Goal: Task Accomplishment & Management: Use online tool/utility

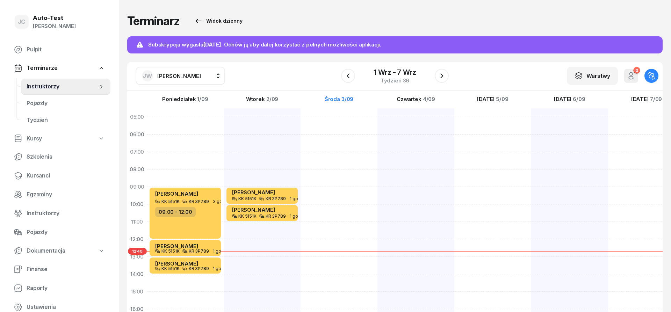
scroll to position [42, 0]
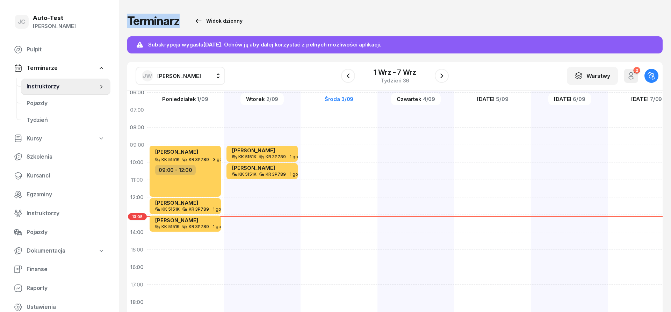
drag, startPoint x: 302, startPoint y: 22, endPoint x: 130, endPoint y: 25, distance: 172.3
click at [130, 25] on div "Terminarz Widok dzienny" at bounding box center [394, 21] width 535 height 14
click at [288, 23] on div "Terminarz Widok dzienny" at bounding box center [394, 21] width 535 height 14
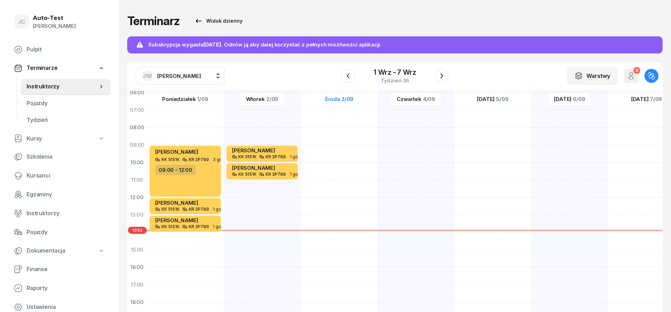
click at [184, 79] on span "[PERSON_NAME]" at bounding box center [179, 76] width 44 height 7
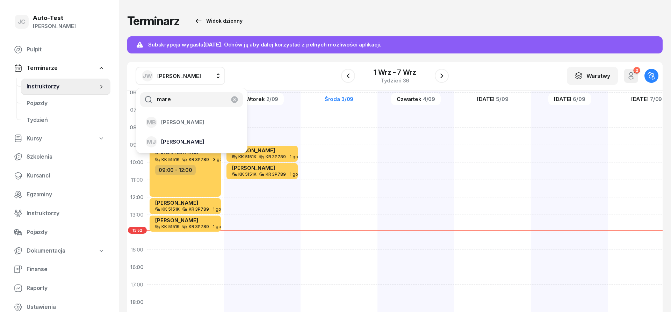
type input "mare"
click at [186, 141] on span "[PERSON_NAME]" at bounding box center [182, 141] width 43 height 9
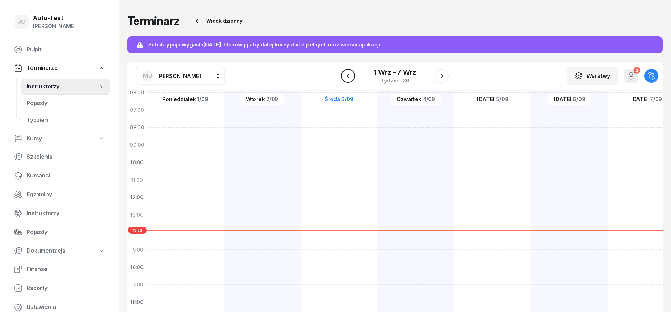
click at [346, 78] on icon "button" at bounding box center [348, 76] width 8 height 8
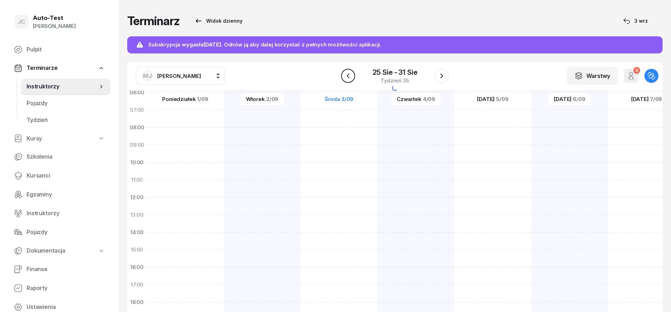
click at [346, 78] on icon "button" at bounding box center [348, 76] width 8 height 8
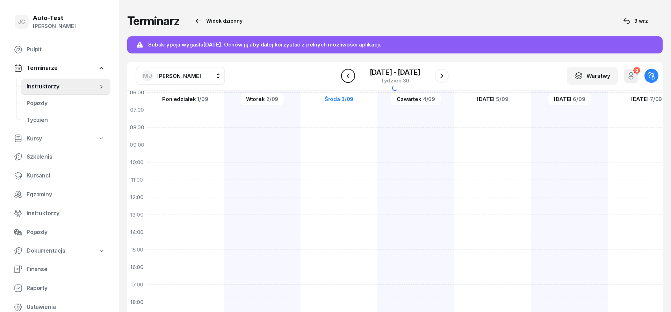
click at [346, 78] on icon "button" at bounding box center [348, 76] width 8 height 8
click at [346, 79] on icon "button" at bounding box center [348, 76] width 8 height 8
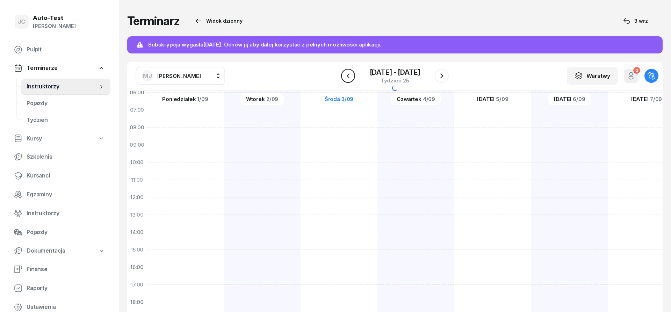
click at [346, 79] on icon "button" at bounding box center [348, 76] width 8 height 8
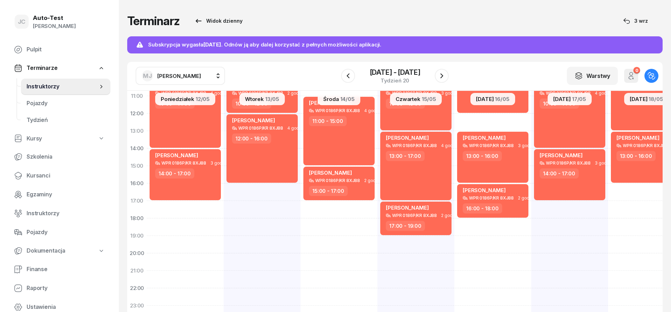
scroll to position [84, 0]
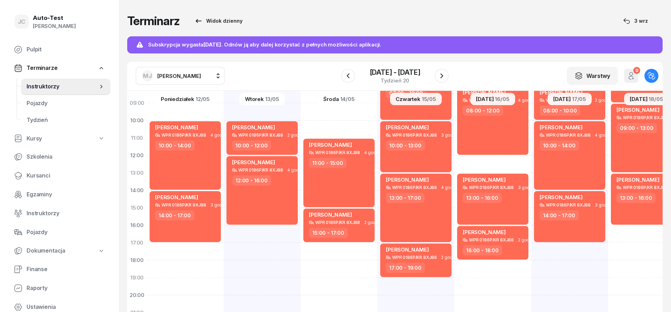
click at [184, 82] on button "[PERSON_NAME]" at bounding box center [180, 76] width 89 height 18
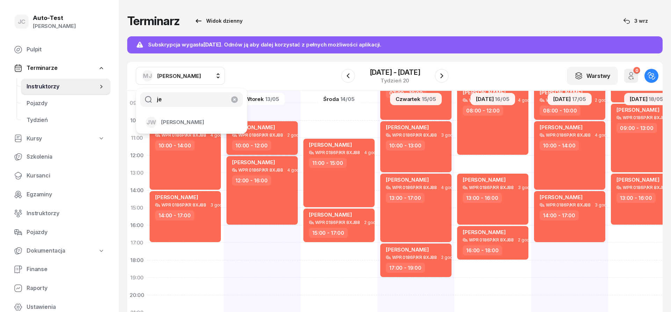
type input "j"
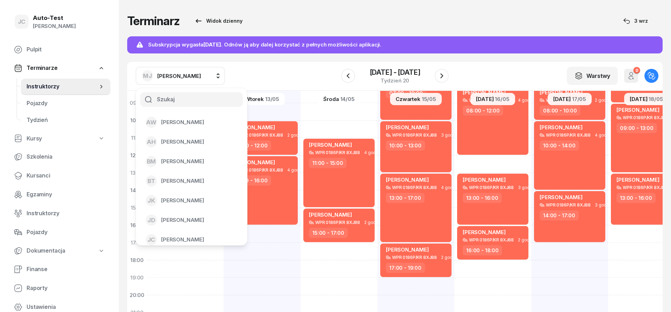
click at [328, 59] on div "Terminarz Widok dzienny [DATE] Subskrypcja wygasła [DATE] . Odnów ją aby dalej …" at bounding box center [394, 167] width 535 height 335
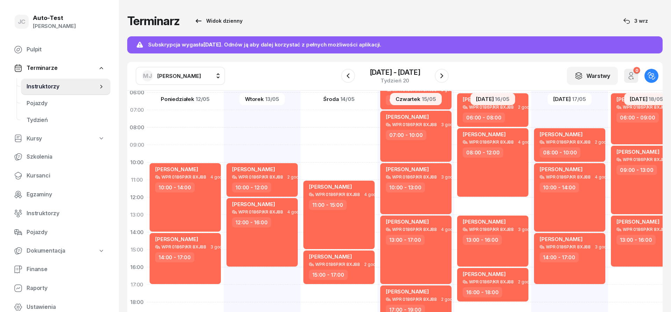
scroll to position [0, 0]
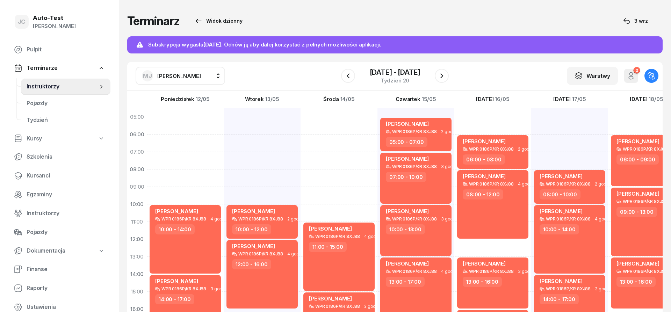
click at [341, 123] on div "[PERSON_NAME] WPR 0186P/KR 8XJ88 4 godz. 11:00 - 15:00 [PERSON_NAME] WPR 0186P/…" at bounding box center [338, 282] width 77 height 349
select select "05"
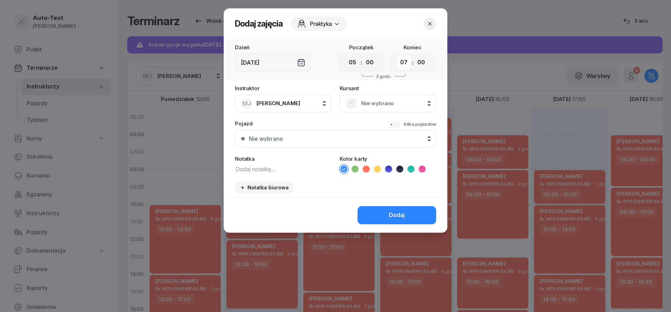
click at [397, 55] on select "00 01 02 03 04 05 06 07 08 09 10 11 12 13 14 15 16 17 18 19 20 21 22 23" at bounding box center [403, 62] width 13 height 15
select select "08"
click option "08" at bounding box center [0, 0] width 0 height 0
click at [374, 103] on span "Nie wybrano" at bounding box center [395, 103] width 68 height 9
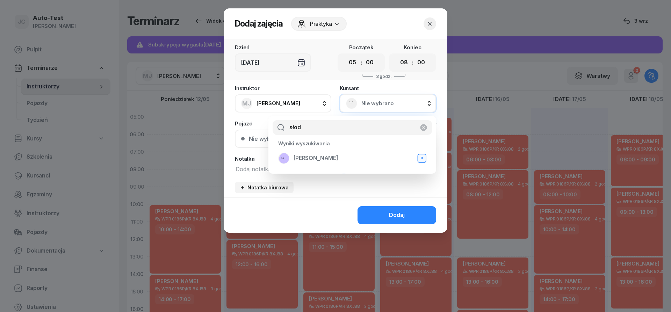
type input "słod"
click at [323, 160] on span "[PERSON_NAME]" at bounding box center [315, 158] width 45 height 9
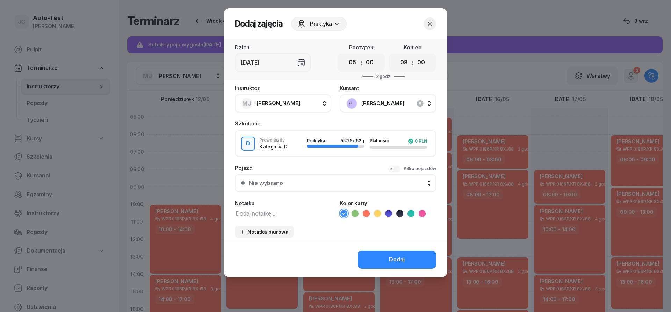
click at [316, 186] on button "Nie wybrano" at bounding box center [335, 183] width 201 height 18
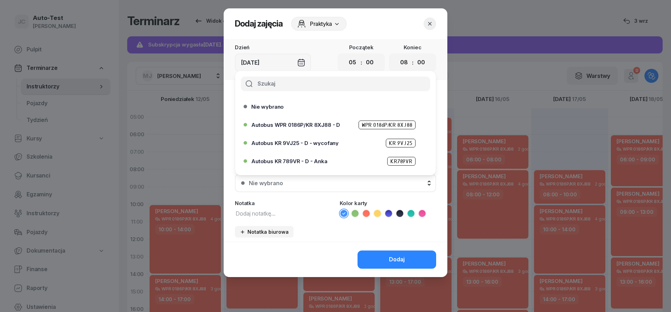
click at [432, 23] on icon "button" at bounding box center [429, 23] width 7 height 7
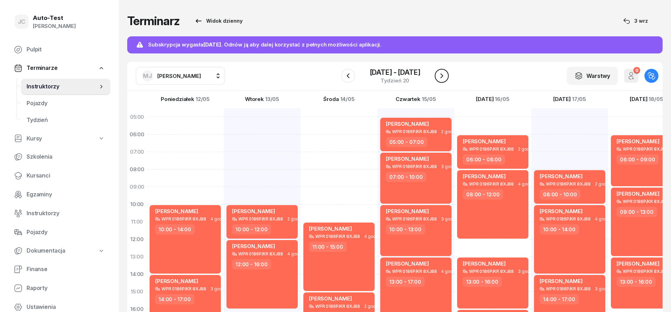
click at [439, 77] on icon "button" at bounding box center [441, 76] width 8 height 8
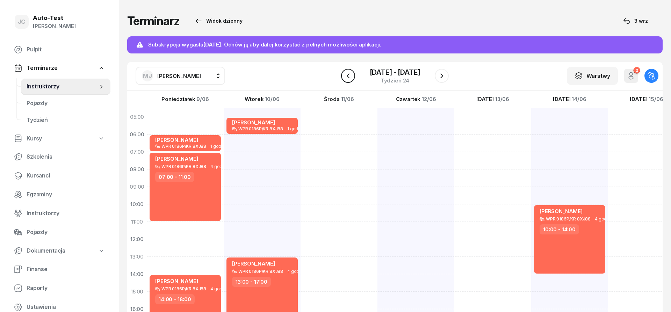
click at [349, 79] on icon "button" at bounding box center [348, 76] width 8 height 8
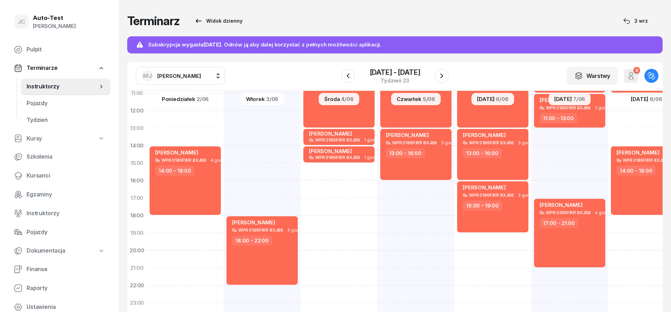
scroll to position [136, 0]
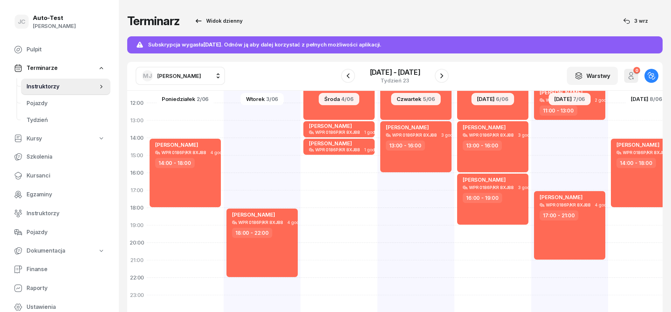
click at [180, 79] on span "[PERSON_NAME]" at bounding box center [179, 76] width 44 height 7
type input "jerz"
click at [180, 121] on span "[PERSON_NAME]" at bounding box center [182, 122] width 43 height 9
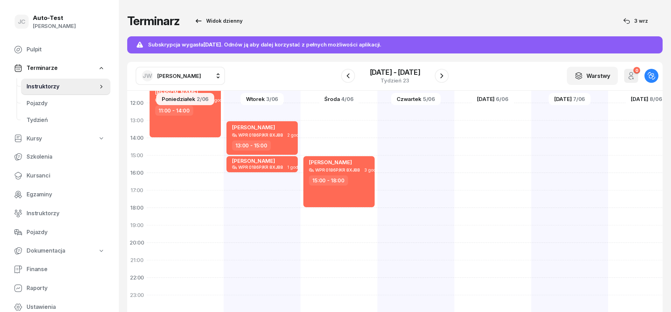
click at [177, 77] on span "[PERSON_NAME]" at bounding box center [179, 76] width 44 height 7
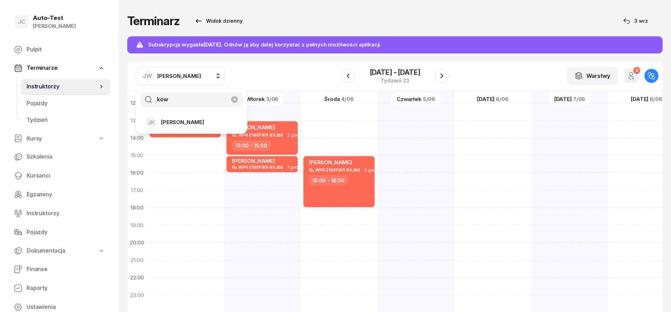
type input "kow"
click at [187, 128] on div "[PERSON_NAME]" at bounding box center [187, 122] width 83 height 11
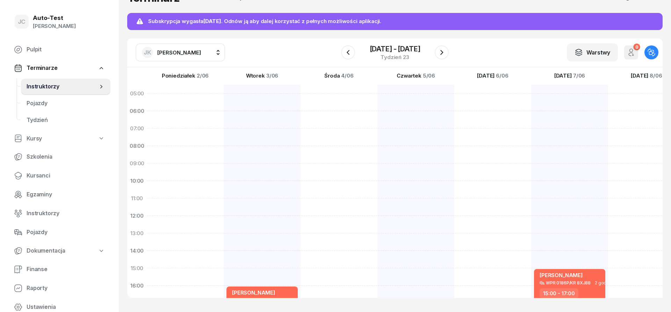
click at [165, 55] on span "[PERSON_NAME]" at bounding box center [179, 52] width 44 height 7
type input "mare"
click at [186, 116] on span "[PERSON_NAME]" at bounding box center [182, 118] width 43 height 9
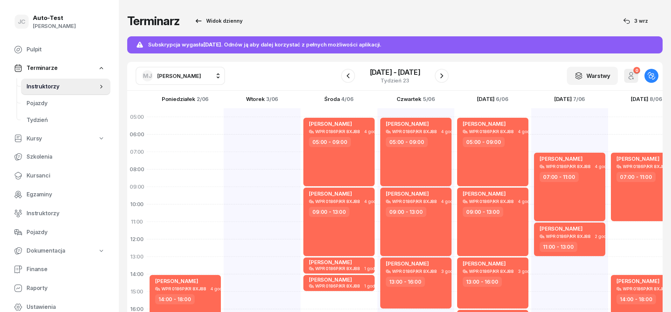
click at [625, 111] on div "[PERSON_NAME] WPR 0186P/KR 8XJ88 4 godz. 07:00 - 11:00 [PERSON_NAME] WPR 0186P/…" at bounding box center [646, 282] width 77 height 349
select select "04"
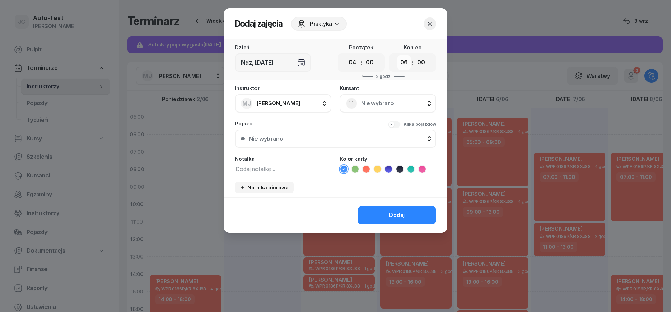
click at [397, 55] on select "00 01 02 03 04 05 06 07 08 09 10 11 12 13 14 15 16 17 18 19 20 21 22 23" at bounding box center [403, 62] width 13 height 15
select select "07"
click option "07" at bounding box center [0, 0] width 0 height 0
click at [358, 101] on div "Nie wybrano" at bounding box center [388, 103] width 84 height 11
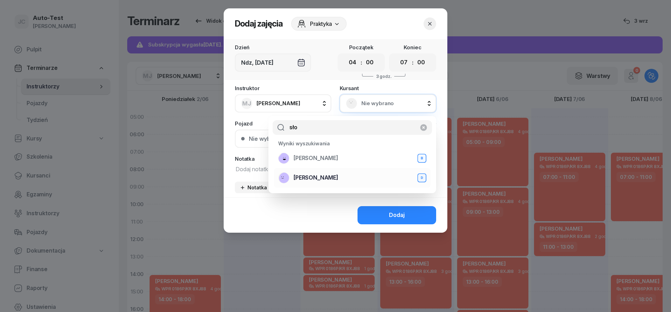
type input "sło"
click at [331, 178] on span "[PERSON_NAME]" at bounding box center [315, 177] width 45 height 9
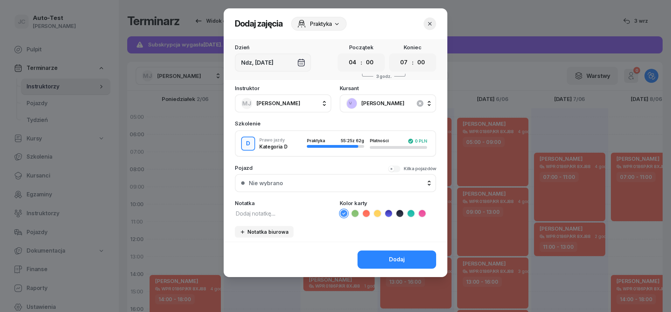
click at [319, 188] on button "Nie wybrano" at bounding box center [335, 183] width 201 height 18
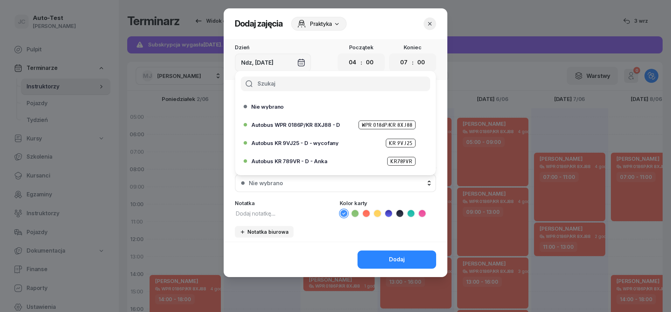
click at [431, 26] on icon "button" at bounding box center [429, 23] width 7 height 7
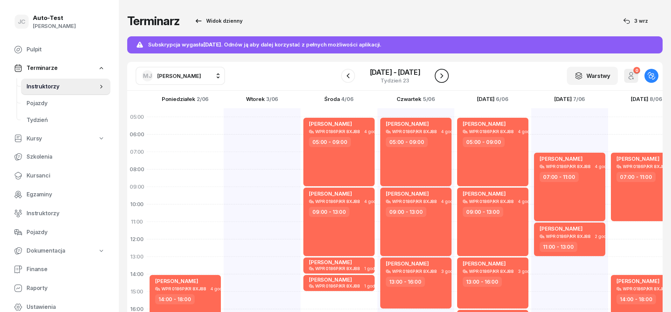
click at [442, 73] on icon "button" at bounding box center [441, 76] width 8 height 8
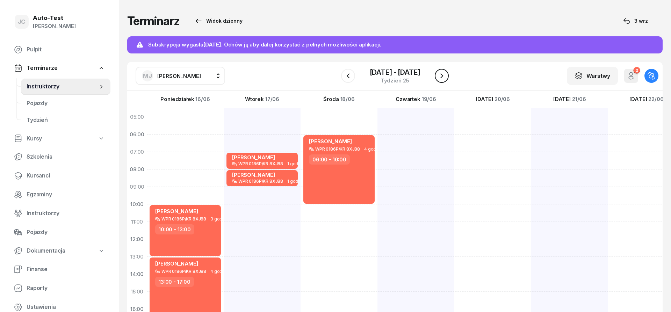
click at [441, 76] on icon "button" at bounding box center [441, 76] width 8 height 8
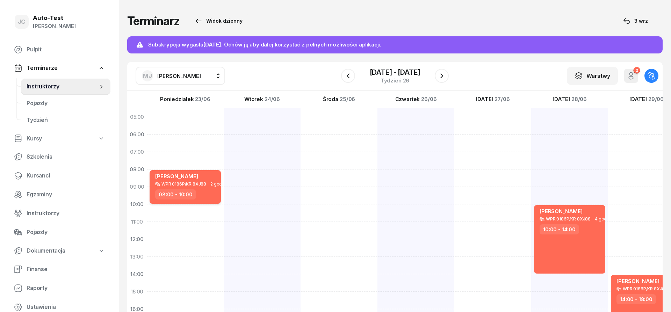
click at [197, 195] on div "08:00 - 10:00" at bounding box center [185, 194] width 61 height 10
select select "08"
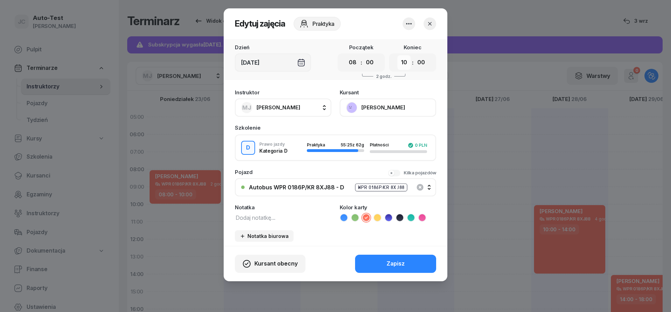
click at [397, 55] on select "00 01 02 03 04 05 06 07 08 09 10 11 12 13 14 15 16 17 18 19 20 21 22 23" at bounding box center [403, 62] width 13 height 15
select select "11"
click option "11" at bounding box center [0, 0] width 0 height 0
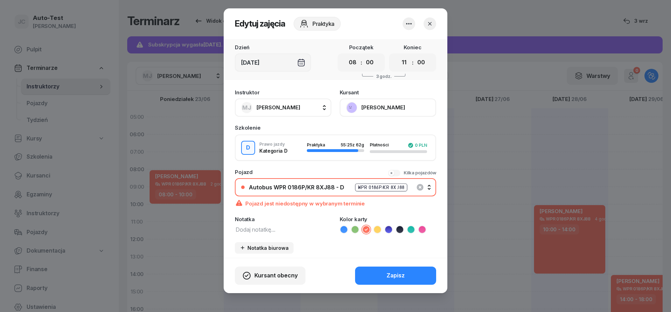
click at [433, 24] on icon "button" at bounding box center [429, 23] width 7 height 7
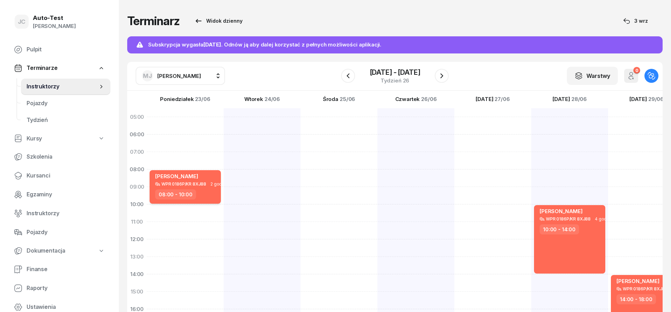
click at [193, 187] on div "[PERSON_NAME] WPR 0186P/KR 8XJ88 2 godz. 08:00 - 10:00" at bounding box center [185, 187] width 71 height 34
select select "08"
select select "10"
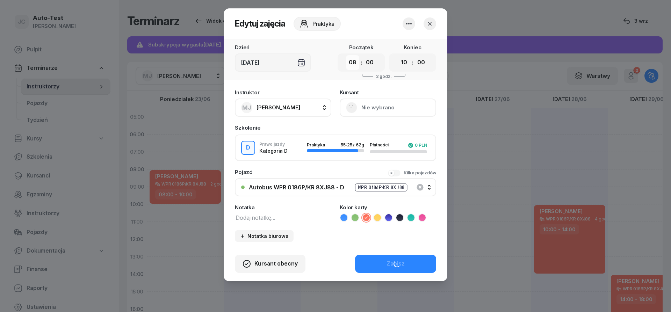
click at [346, 55] on select "00 01 02 03 04 05 06 07 08 09 10 11 12 13 14 15 16 17 18 19 20 21 22 23" at bounding box center [352, 62] width 13 height 15
select select "07"
click option "07" at bounding box center [0, 0] width 0 height 0
click at [429, 27] on icon "button" at bounding box center [429, 23] width 7 height 7
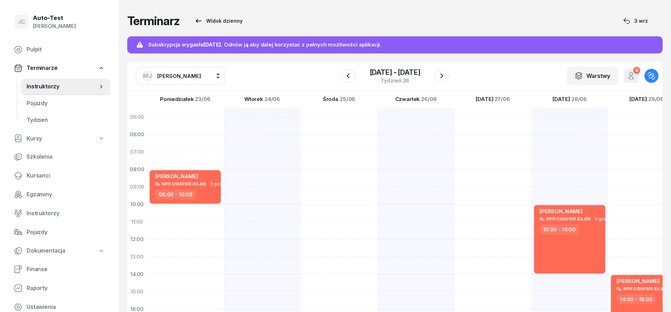
click at [198, 78] on button "[PERSON_NAME]" at bounding box center [180, 76] width 89 height 18
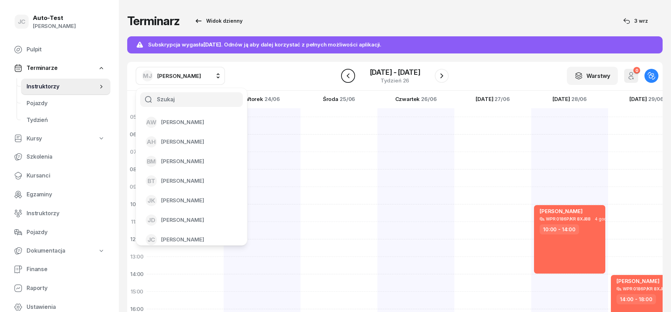
click at [347, 78] on icon "button" at bounding box center [348, 76] width 8 height 8
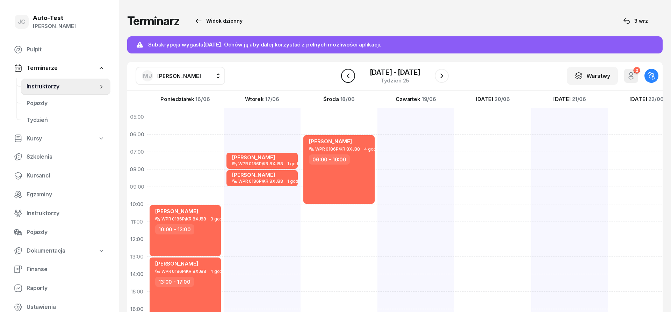
click at [353, 77] on button "button" at bounding box center [348, 76] width 14 height 14
click at [351, 78] on icon "button" at bounding box center [348, 76] width 8 height 8
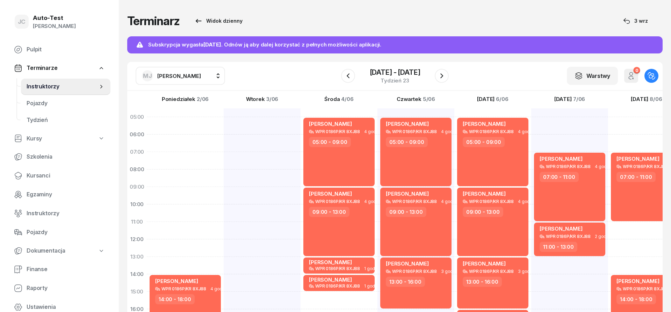
click at [641, 228] on div "[PERSON_NAME] WPR 0186P/KR 8XJ88 4 godz. 07:00 - 11:00 [PERSON_NAME] WPR 0186P/…" at bounding box center [646, 282] width 77 height 349
select select "11"
select select "13"
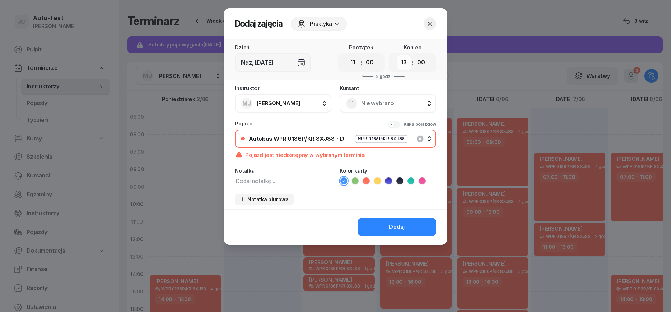
click at [397, 55] on select "00 01 02 03 04 05 06 07 08 09 10 11 12 13 14 15 16 17 18 19 20 21 22 23" at bounding box center [403, 62] width 13 height 15
click at [428, 27] on icon "button" at bounding box center [429, 23] width 7 height 7
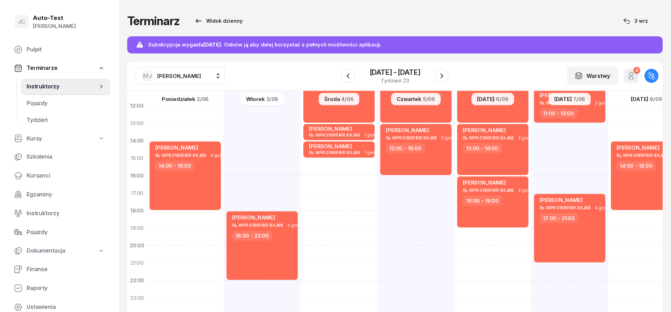
scroll to position [136, 0]
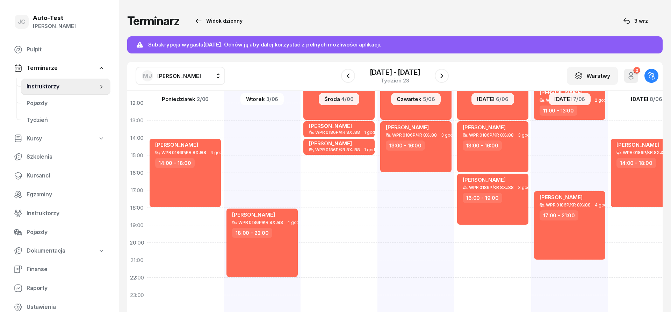
click at [632, 273] on div "[PERSON_NAME] WPR 0186P/KR 8XJ88 4 godz. 07:00 - 11:00 [PERSON_NAME] WPR 0186P/…" at bounding box center [646, 146] width 77 height 349
select select "21"
select select "23"
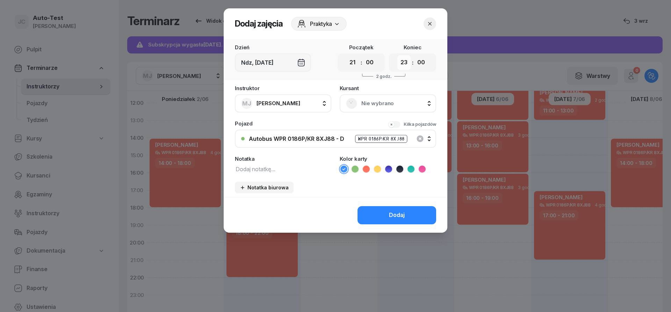
click at [397, 55] on select "00 01 02 03 04 05 06 07 08 09 10 11 12 13 14 15 16 17 18 19 20 21 22 23" at bounding box center [403, 62] width 13 height 15
click at [432, 84] on div "Dzień Ndz, [DATE] Początek 00 01 02 03 04 05 06 07 08 09 10 11 12 13 14 15 16 1…" at bounding box center [336, 118] width 224 height 158
click at [414, 55] on select "00 05 10 15 20 25 30 35 40 45 50 55" at bounding box center [420, 62] width 13 height 15
select select "55"
click option "55" at bounding box center [0, 0] width 0 height 0
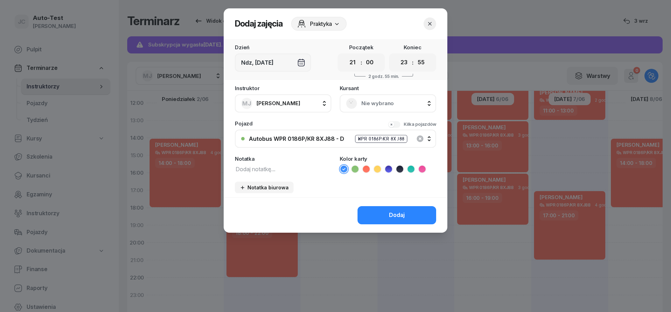
click at [363, 102] on span "Nie wybrano" at bounding box center [395, 103] width 68 height 9
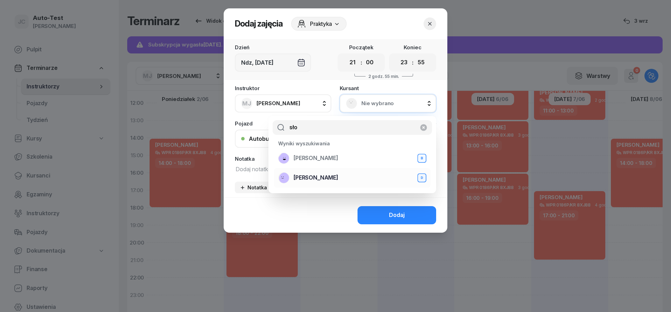
type input "sło"
click at [317, 176] on span "[PERSON_NAME]" at bounding box center [315, 177] width 45 height 9
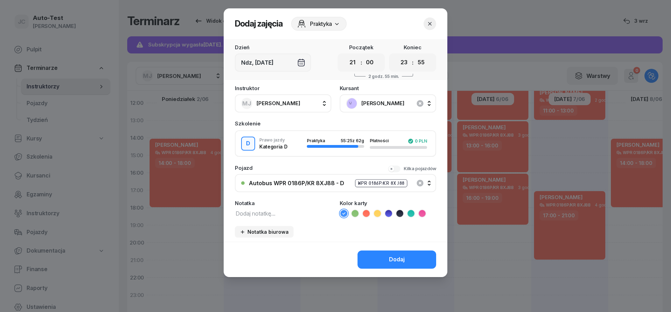
click at [367, 214] on icon at bounding box center [366, 213] width 7 height 7
click at [431, 24] on icon "button" at bounding box center [429, 23] width 7 height 7
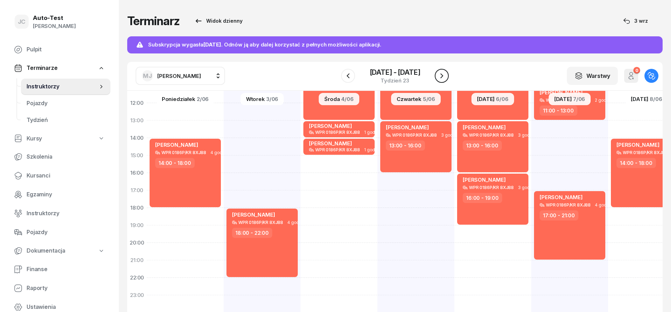
click at [443, 77] on icon "button" at bounding box center [441, 76] width 8 height 8
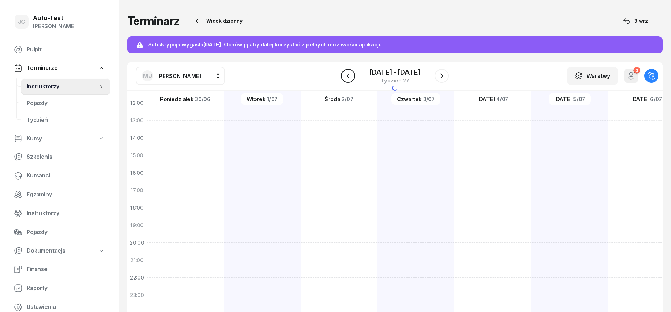
click at [346, 75] on icon "button" at bounding box center [348, 76] width 8 height 8
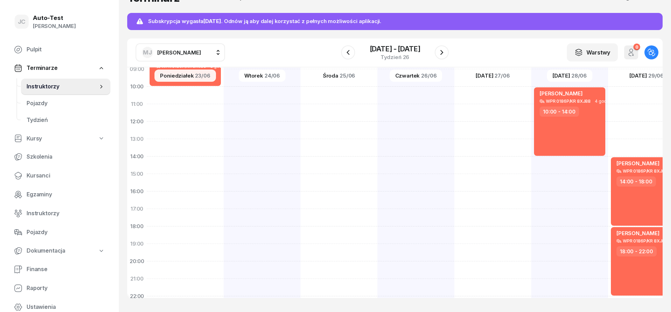
scroll to position [136, 0]
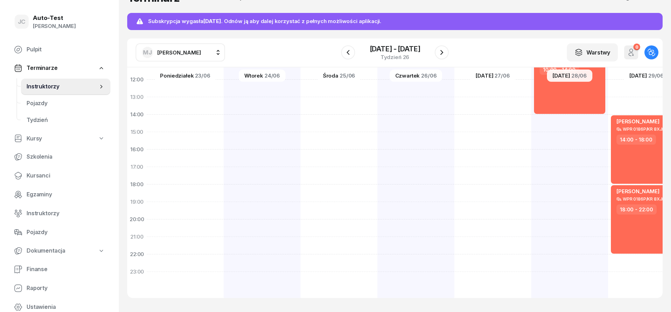
click at [553, 188] on div "[PERSON_NAME] WPR 0186P/KR 8XJ88 4 godz. 10:00 - 14:00" at bounding box center [569, 123] width 77 height 349
select select "18"
select select "20"
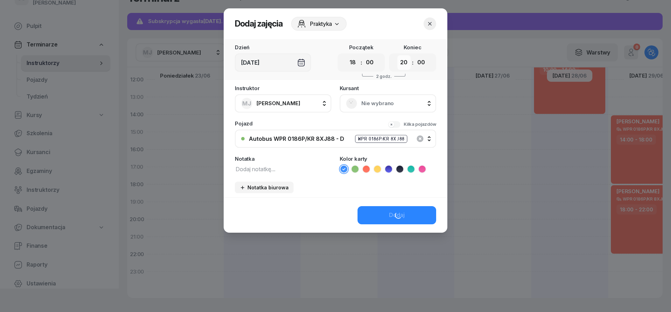
click at [397, 55] on select "00 01 02 03 04 05 06 07 08 09 10 11 12 13 14 15 16 17 18 19 20 21 22 23" at bounding box center [403, 62] width 13 height 15
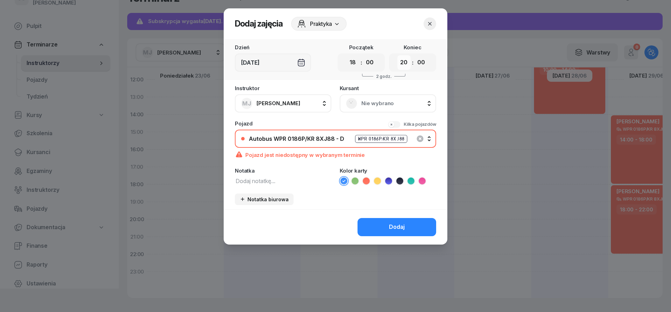
click at [428, 23] on icon "button" at bounding box center [429, 23] width 7 height 7
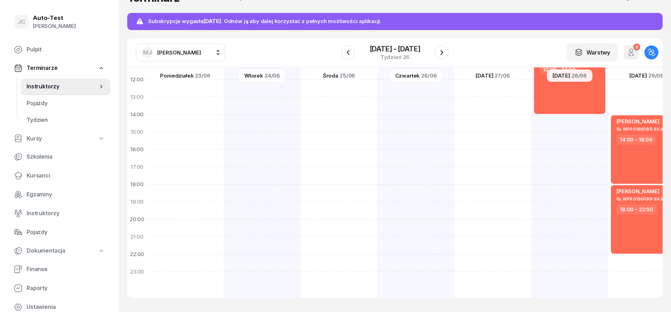
click at [180, 48] on div "[PERSON_NAME]" at bounding box center [171, 52] width 59 height 11
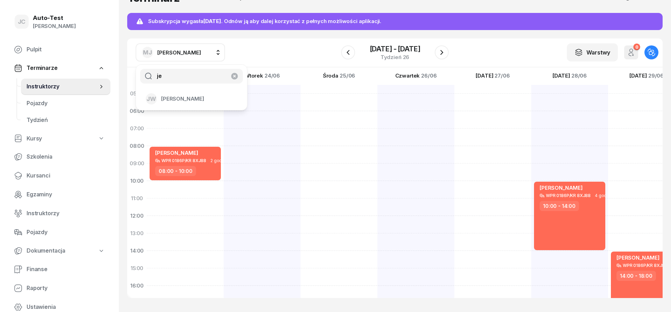
type input "je"
click at [556, 120] on div "[PERSON_NAME] WPR 0186P/KR 8XJ88 4 godz. 10:00 - 14:00" at bounding box center [569, 259] width 77 height 349
select select "06"
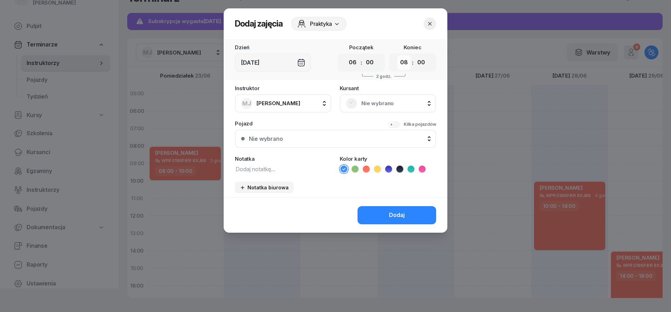
click at [397, 55] on select "00 01 02 03 04 05 06 07 08 09 10 11 12 13 14 15 16 17 18 19 20 21 22 23" at bounding box center [403, 62] width 13 height 15
select select "10"
click option "10" at bounding box center [0, 0] width 0 height 0
click at [363, 133] on button "Nie wybrano" at bounding box center [335, 139] width 201 height 18
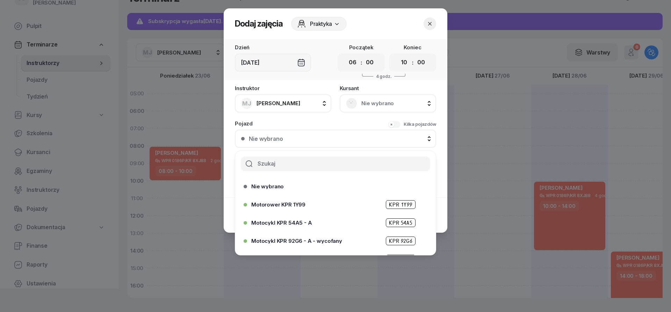
click at [358, 104] on div "Nie wybrano" at bounding box center [388, 103] width 84 height 11
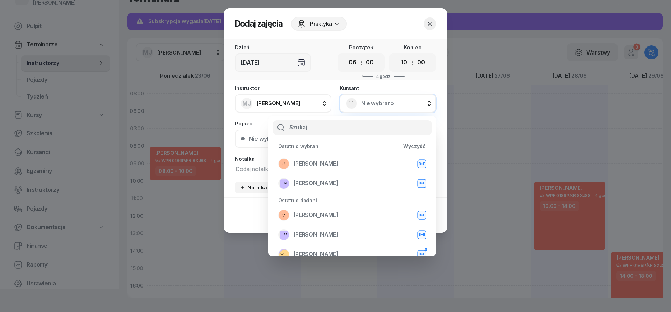
click at [372, 106] on span "Nie wybrano" at bounding box center [395, 103] width 68 height 9
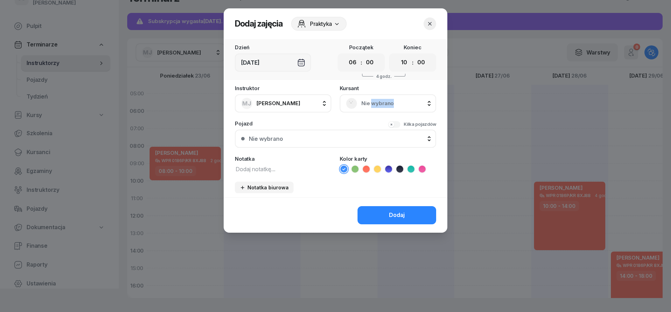
click at [372, 105] on span "Nie wybrano" at bounding box center [395, 103] width 68 height 9
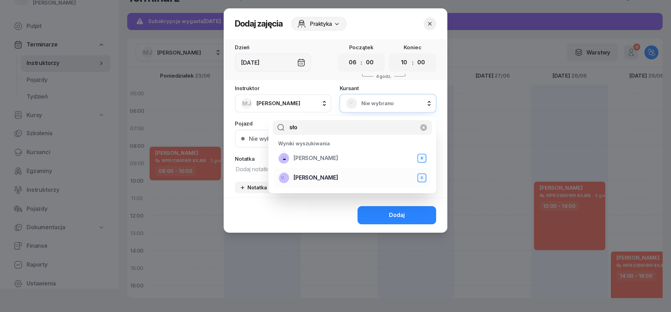
type input "sło"
click at [322, 182] on span "[PERSON_NAME]" at bounding box center [315, 177] width 45 height 9
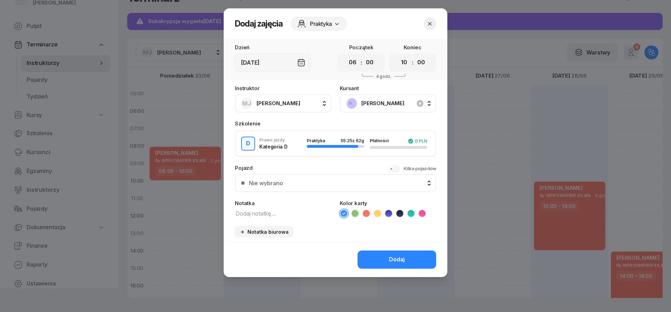
click at [321, 183] on div "Nie wybrano" at bounding box center [339, 183] width 181 height 6
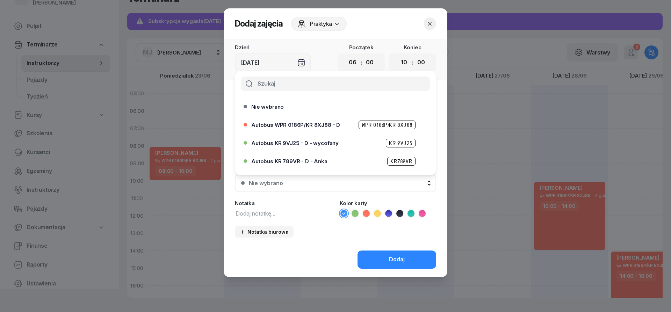
click at [427, 23] on icon "button" at bounding box center [429, 23] width 7 height 7
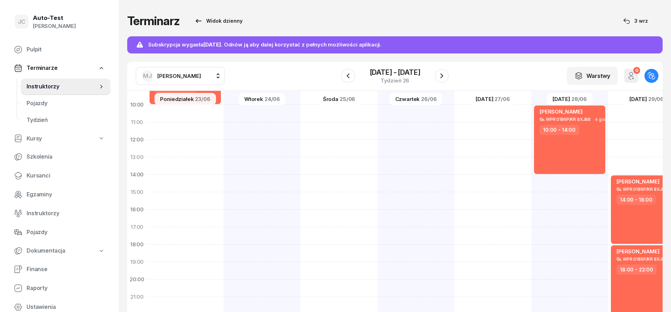
scroll to position [126, 0]
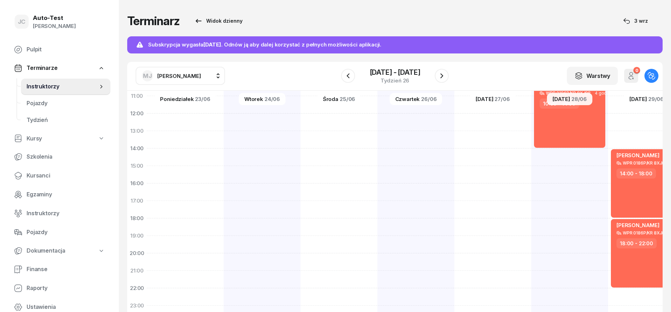
click at [188, 73] on span "[PERSON_NAME]" at bounding box center [179, 76] width 44 height 9
type input "jerz"
click at [183, 124] on span "[PERSON_NAME]" at bounding box center [182, 122] width 43 height 9
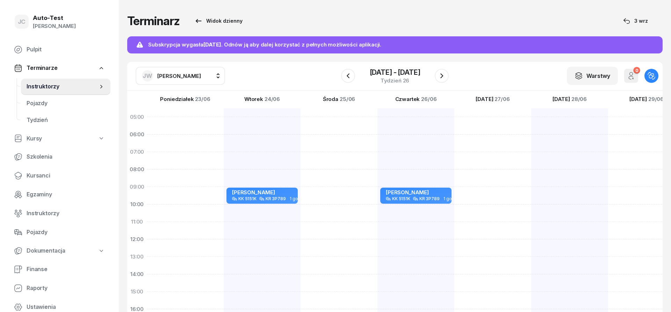
scroll to position [136, 0]
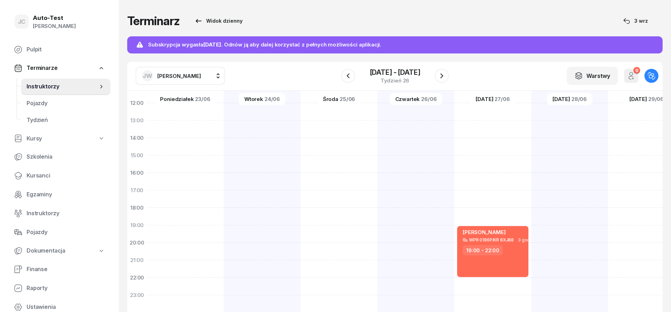
click at [194, 70] on button "[PERSON_NAME]" at bounding box center [180, 76] width 89 height 18
type input "kowa"
click at [189, 126] on div "[PERSON_NAME]" at bounding box center [187, 122] width 83 height 11
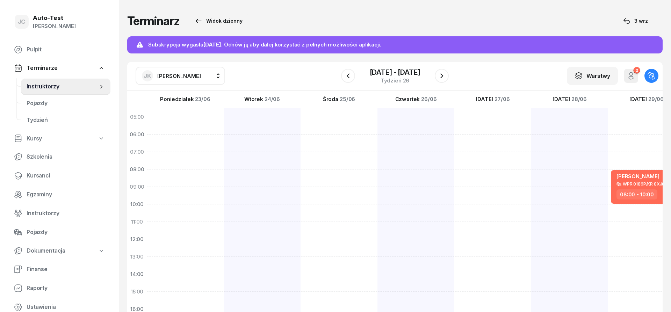
click at [166, 78] on span "[PERSON_NAME]" at bounding box center [179, 76] width 44 height 7
type input "dut"
click at [180, 127] on div "SD [PERSON_NAME]" at bounding box center [187, 122] width 83 height 11
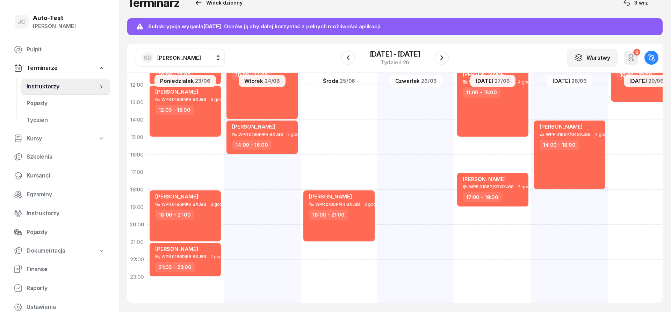
scroll to position [23, 0]
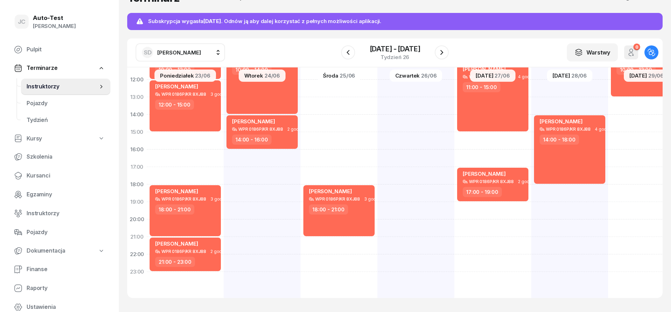
click at [178, 52] on span "[PERSON_NAME]" at bounding box center [179, 52] width 44 height 7
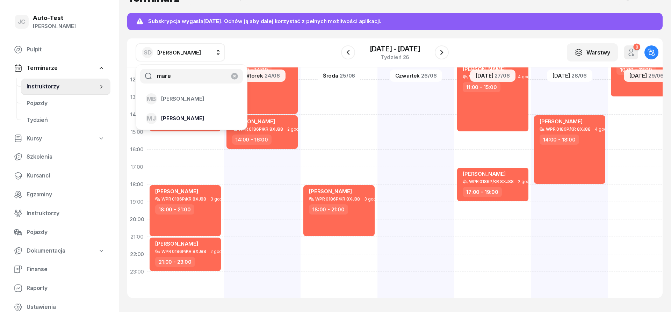
type input "mare"
click at [186, 117] on span "[PERSON_NAME]" at bounding box center [182, 118] width 43 height 9
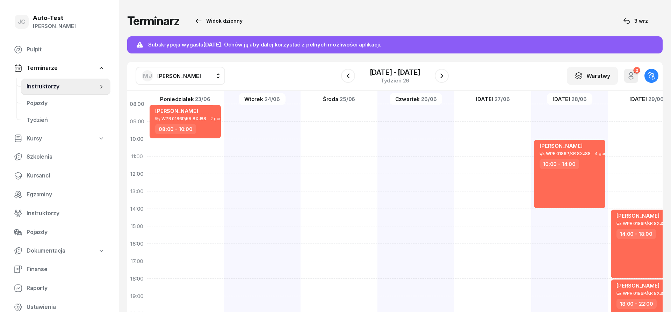
scroll to position [126, 0]
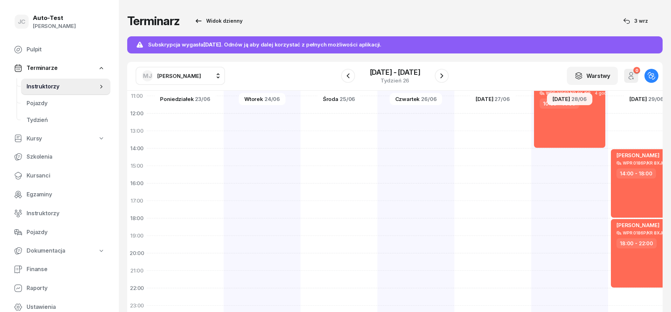
click at [483, 154] on div at bounding box center [492, 157] width 77 height 349
select select "14"
select select "16"
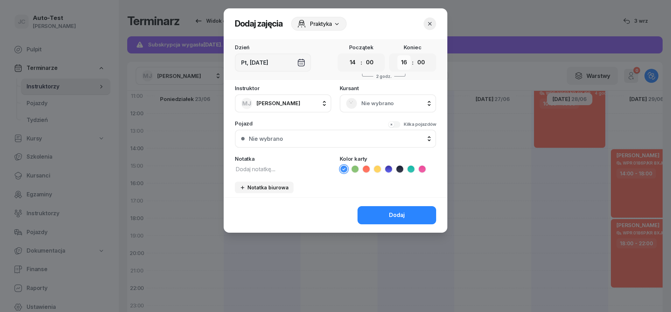
click at [397, 55] on select "00 01 02 03 04 05 06 07 08 09 10 11 12 13 14 15 16 17 18 19 20 21 22 23" at bounding box center [403, 62] width 13 height 15
drag, startPoint x: 403, startPoint y: 61, endPoint x: 428, endPoint y: 28, distance: 42.4
click at [428, 28] on button "button" at bounding box center [429, 23] width 13 height 13
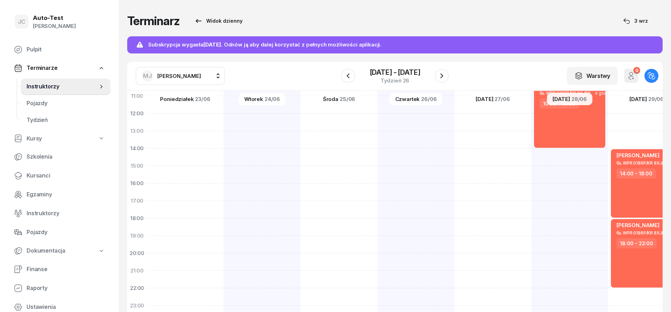
click at [490, 173] on div at bounding box center [492, 157] width 77 height 349
select select "15"
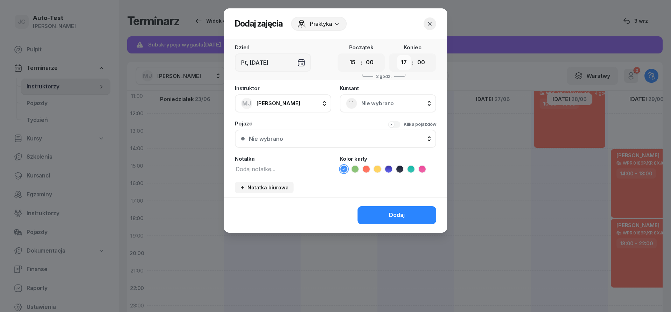
click at [397, 55] on select "00 01 02 03 04 05 06 07 08 09 10 11 12 13 14 15 16 17 18 19 20 21 22 23" at bounding box center [403, 62] width 13 height 15
select select "19"
click option "19" at bounding box center [0, 0] width 0 height 0
click at [370, 105] on span "Nie wybrano" at bounding box center [395, 103] width 68 height 9
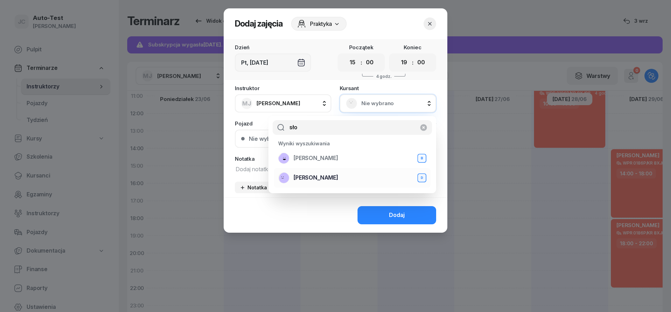
type input "sło"
click at [329, 178] on span "[PERSON_NAME]" at bounding box center [315, 177] width 45 height 9
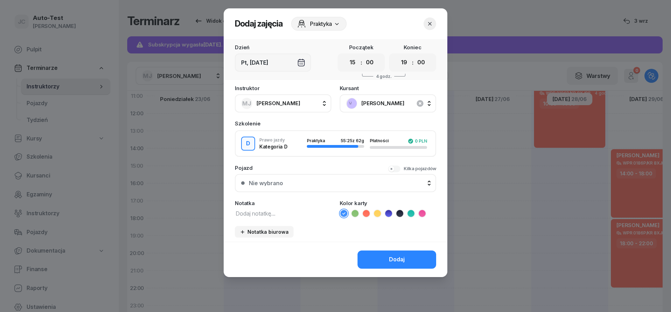
click at [322, 182] on div "Nie wybrano" at bounding box center [339, 183] width 181 height 6
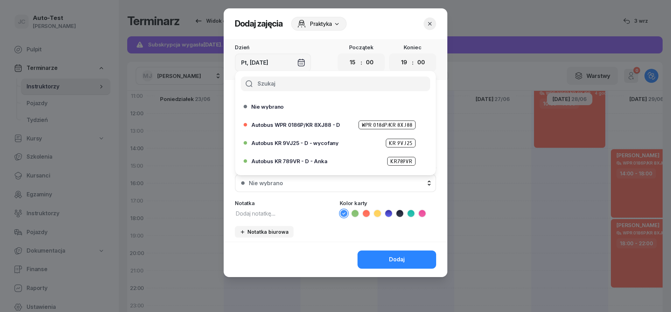
drag, startPoint x: 429, startPoint y: 22, endPoint x: 376, endPoint y: 34, distance: 54.3
click at [428, 23] on icon "button" at bounding box center [429, 23] width 7 height 7
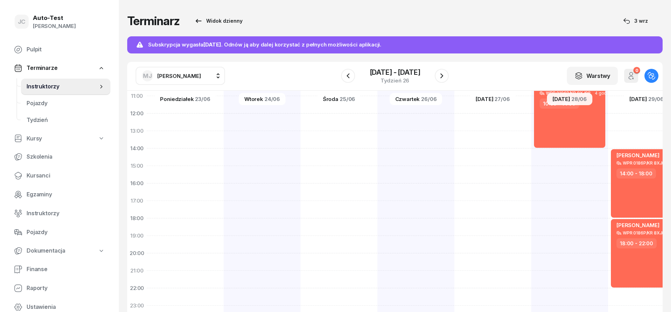
click at [188, 73] on span "[PERSON_NAME]" at bounding box center [179, 76] width 44 height 7
type input "dut"
click at [204, 123] on span "[PERSON_NAME]" at bounding box center [182, 122] width 43 height 9
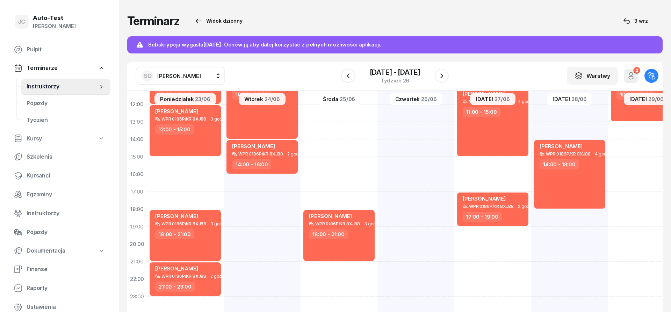
scroll to position [136, 0]
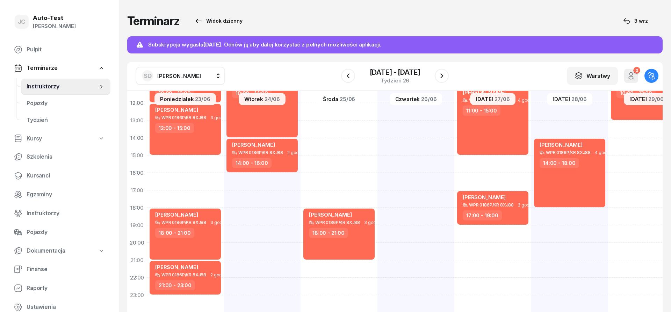
click at [197, 78] on span "[PERSON_NAME]" at bounding box center [179, 76] width 44 height 7
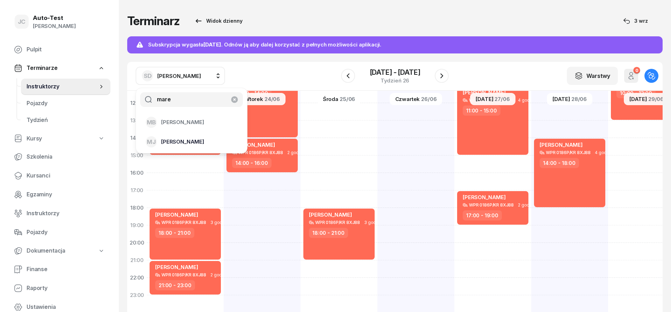
type input "mare"
click at [193, 142] on div "[PERSON_NAME]" at bounding box center [187, 141] width 83 height 11
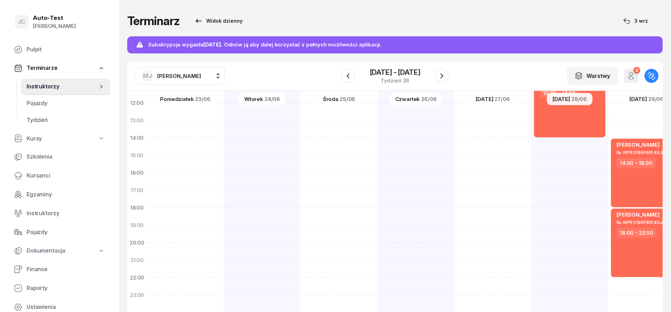
click at [492, 230] on div at bounding box center [492, 146] width 77 height 349
select select "19"
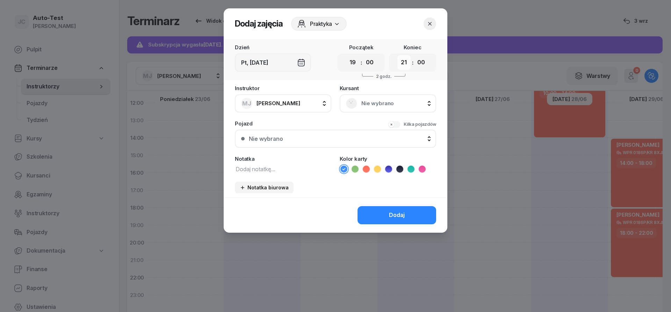
click at [397, 55] on select "00 01 02 03 04 05 06 07 08 09 10 11 12 13 14 15 16 17 18 19 20 21 22 23" at bounding box center [403, 62] width 13 height 15
select select "23"
click option "23" at bounding box center [0, 0] width 0 height 0
click at [364, 102] on span "Nie wybrano" at bounding box center [395, 103] width 68 height 9
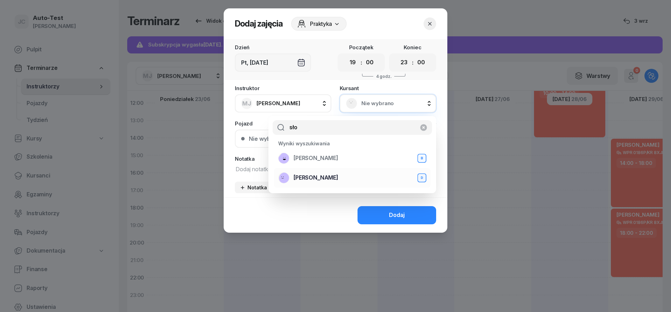
type input "sło"
click at [317, 176] on span "[PERSON_NAME]" at bounding box center [315, 177] width 45 height 9
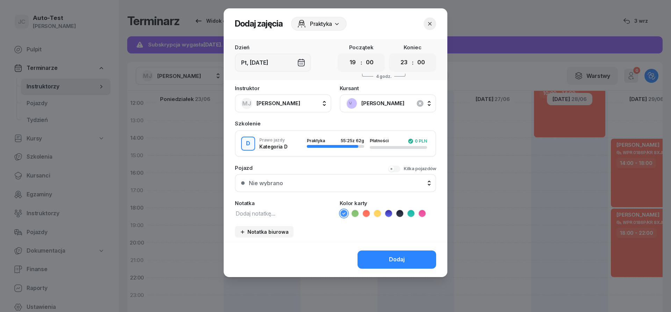
click at [304, 178] on button "Nie wybrano" at bounding box center [335, 183] width 201 height 18
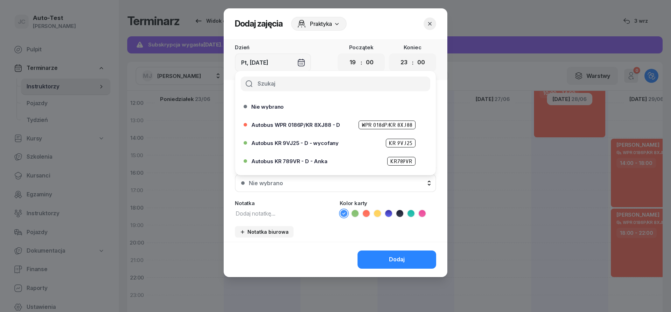
click at [429, 23] on icon "button" at bounding box center [429, 23] width 3 height 3
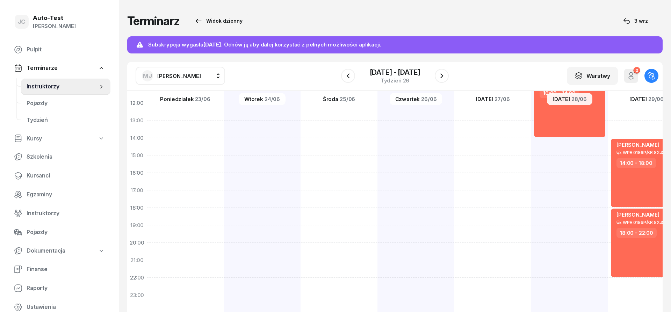
click at [181, 77] on span "[PERSON_NAME]" at bounding box center [179, 76] width 44 height 7
type input "kowa"
click at [183, 123] on span "[PERSON_NAME]" at bounding box center [182, 122] width 43 height 9
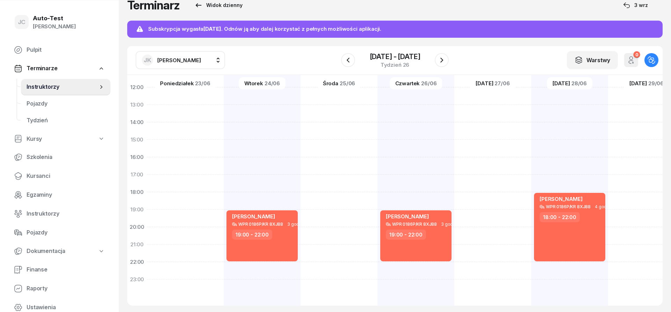
scroll to position [23, 0]
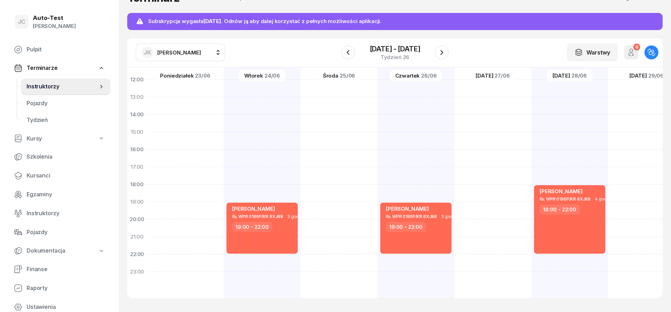
click at [191, 51] on button "[PERSON_NAME]" at bounding box center [180, 52] width 89 height 18
type input "dut"
click at [191, 100] on span "[PERSON_NAME]" at bounding box center [182, 98] width 43 height 9
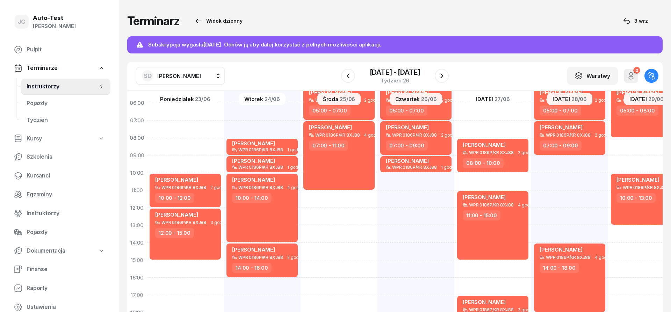
scroll to position [52, 0]
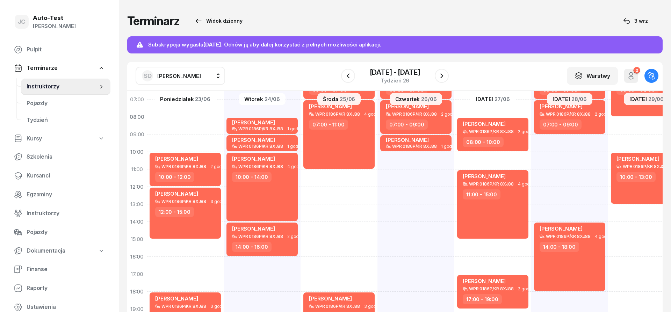
click at [179, 72] on div "SD [PERSON_NAME]" at bounding box center [171, 75] width 59 height 11
type input "jerz"
click at [182, 125] on span "[PERSON_NAME]" at bounding box center [182, 122] width 43 height 9
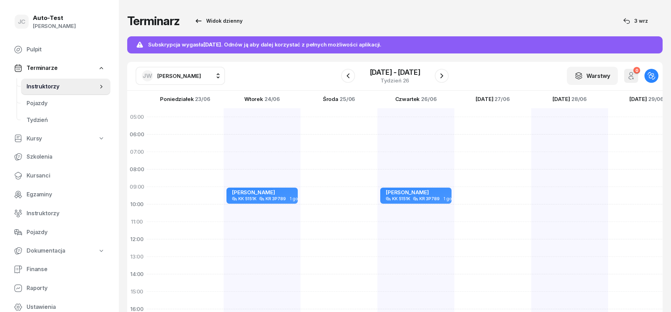
click at [186, 77] on span "[PERSON_NAME]" at bounding box center [179, 76] width 44 height 7
type input "mare"
click at [176, 125] on span "[PERSON_NAME]" at bounding box center [182, 122] width 43 height 9
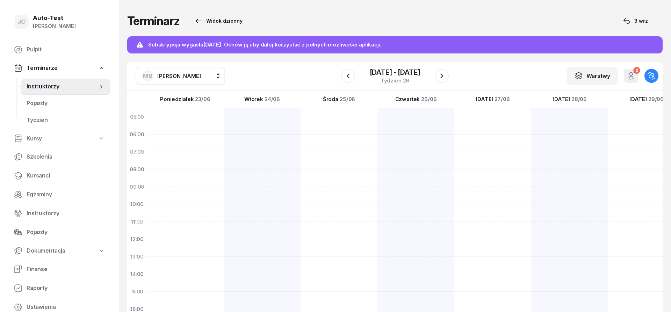
click at [181, 79] on span "[PERSON_NAME]" at bounding box center [179, 76] width 44 height 7
type input "mare"
click at [188, 137] on div "[PERSON_NAME]" at bounding box center [187, 141] width 83 height 11
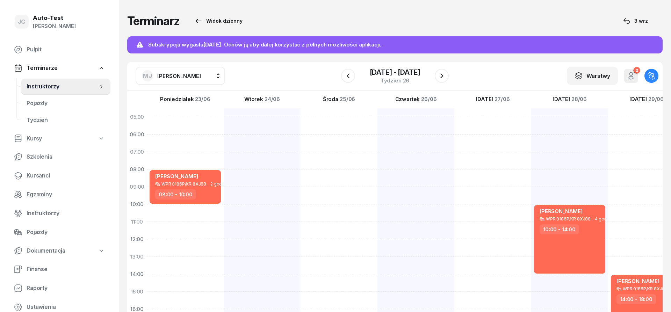
click at [181, 77] on span "[PERSON_NAME]" at bounding box center [179, 76] width 44 height 7
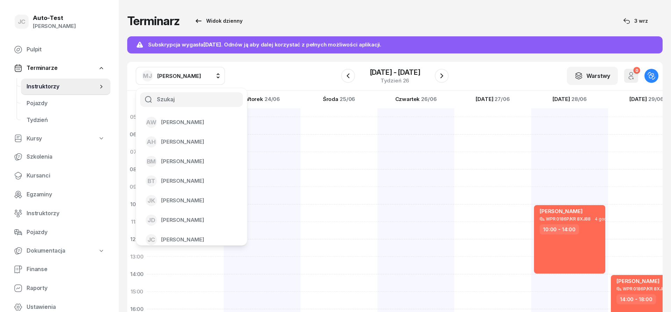
click at [181, 77] on span "[PERSON_NAME]" at bounding box center [179, 76] width 44 height 7
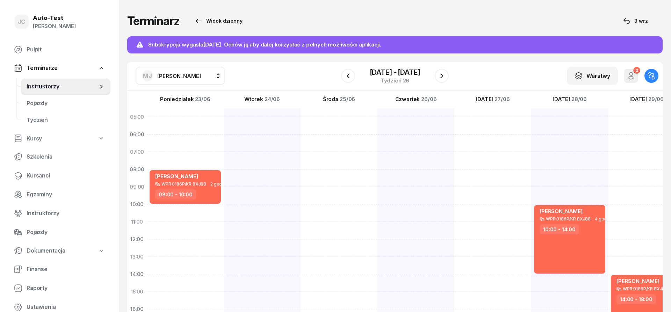
click at [191, 78] on button "[PERSON_NAME]" at bounding box center [180, 76] width 89 height 18
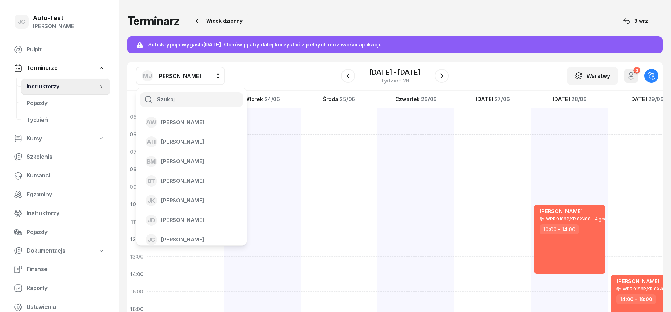
click at [187, 75] on span "[PERSON_NAME]" at bounding box center [179, 76] width 44 height 7
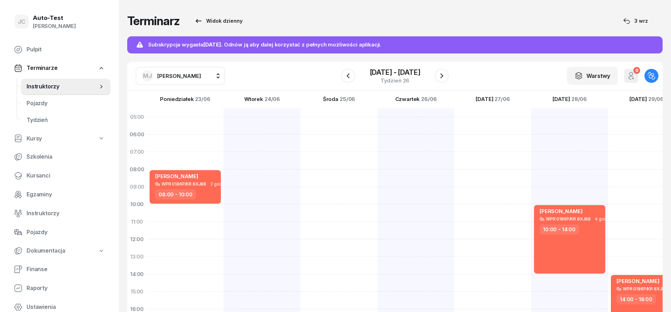
click at [188, 75] on span "[PERSON_NAME]" at bounding box center [179, 76] width 44 height 7
type input "dut"
click at [194, 127] on div "SD [PERSON_NAME]" at bounding box center [187, 122] width 83 height 11
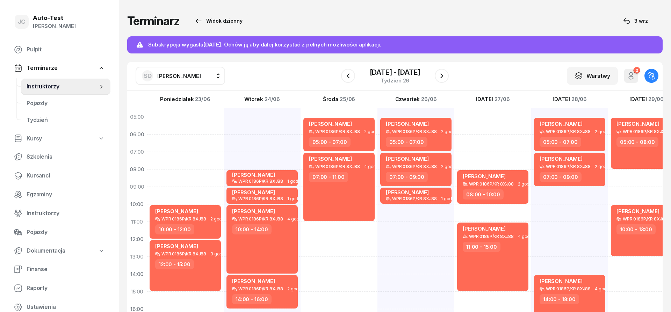
click at [196, 79] on span "[PERSON_NAME]" at bounding box center [179, 76] width 44 height 7
type input "mare"
click at [194, 143] on div "[PERSON_NAME]" at bounding box center [187, 141] width 83 height 11
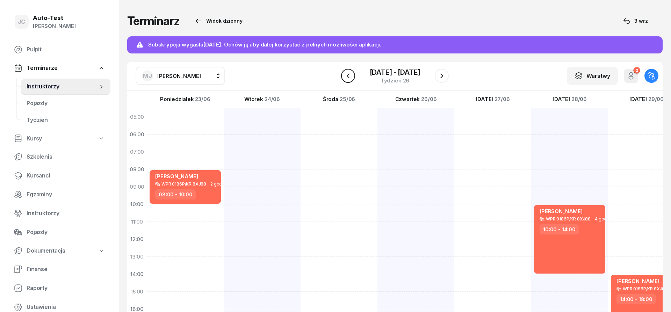
click at [349, 78] on icon "button" at bounding box center [348, 76] width 8 height 8
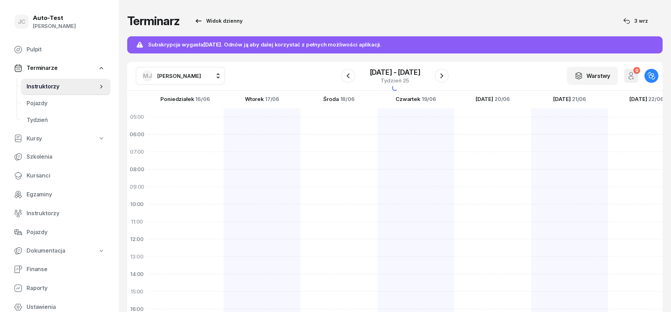
click at [187, 80] on span "[PERSON_NAME]" at bounding box center [179, 76] width 44 height 9
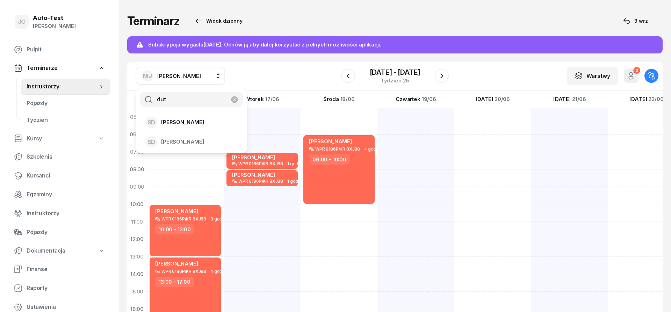
type input "dut"
click at [190, 123] on span "[PERSON_NAME]" at bounding box center [182, 122] width 43 height 9
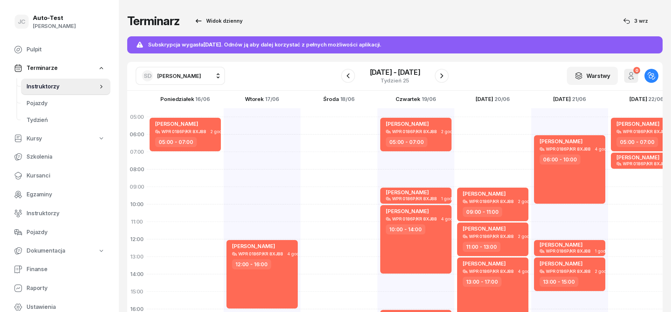
click at [194, 69] on button "SD [PERSON_NAME]" at bounding box center [180, 76] width 89 height 18
type input "ko"
click at [187, 120] on div "[PERSON_NAME]" at bounding box center [187, 122] width 83 height 11
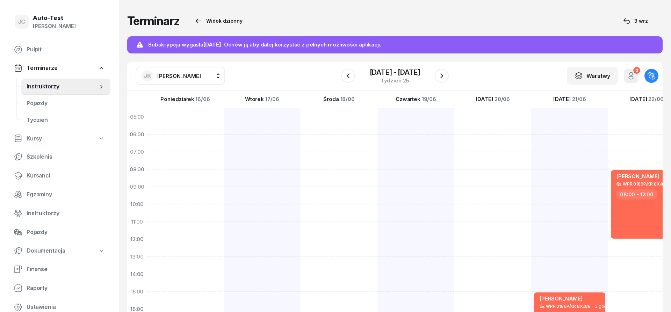
click at [156, 71] on div "[PERSON_NAME]" at bounding box center [171, 75] width 59 height 11
type input "jer"
click at [204, 124] on span "[PERSON_NAME]" at bounding box center [182, 122] width 43 height 9
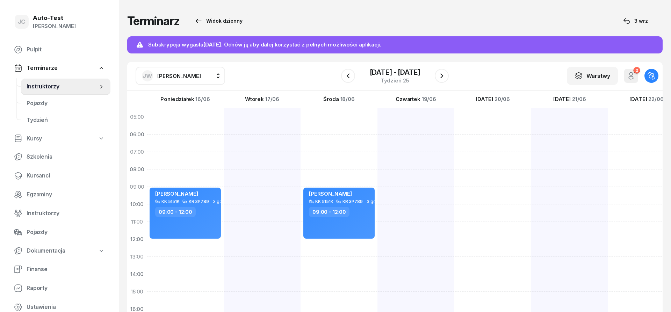
scroll to position [136, 0]
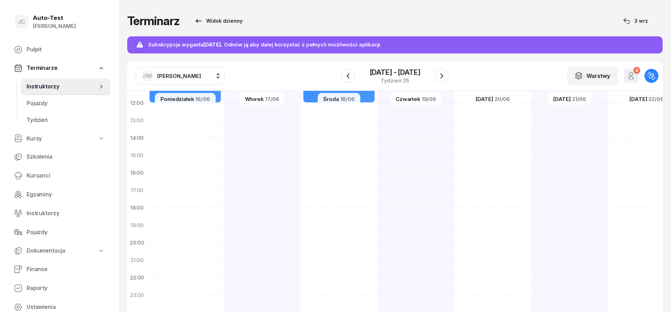
click at [158, 80] on span "[PERSON_NAME]" at bounding box center [179, 76] width 44 height 9
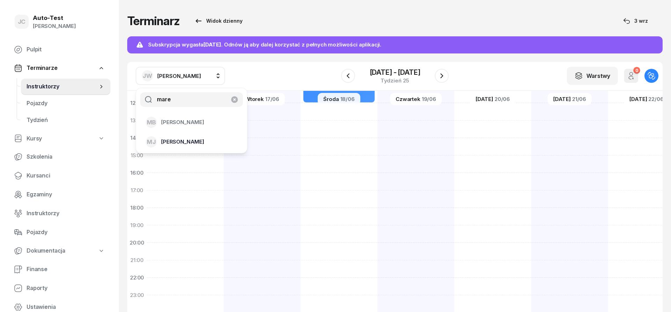
type input "mare"
click at [204, 140] on div "[PERSON_NAME]" at bounding box center [187, 141] width 83 height 11
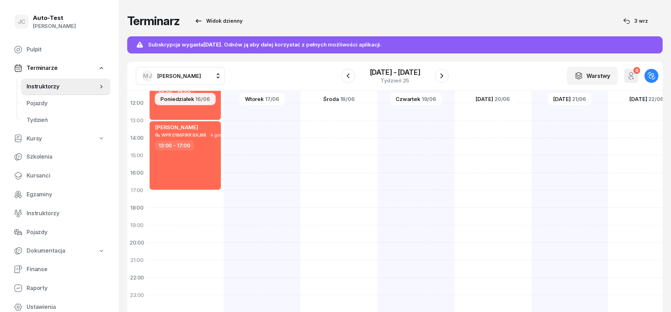
scroll to position [23, 0]
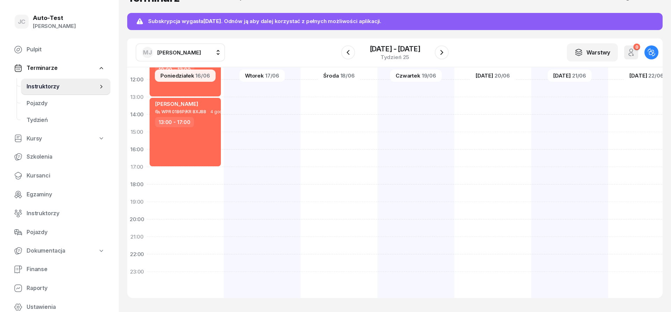
click at [623, 120] on div at bounding box center [646, 123] width 77 height 349
select select "14"
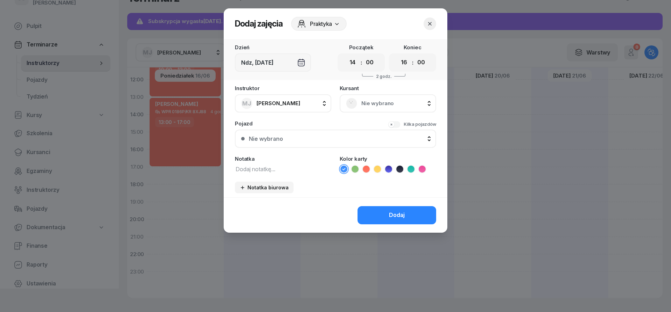
scroll to position [136, 0]
click at [397, 55] on select "00 01 02 03 04 05 06 07 08 09 10 11 12 13 14 15 16 17 18 19 20 21 22 23" at bounding box center [403, 62] width 13 height 15
select select "18"
click option "18" at bounding box center [0, 0] width 0 height 0
click at [373, 107] on span "Nie wybrano" at bounding box center [395, 103] width 68 height 9
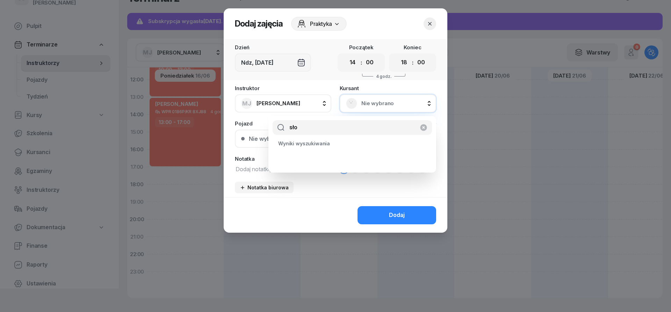
type input "sło"
click at [361, 109] on div "Nie wybrano" at bounding box center [388, 103] width 96 height 18
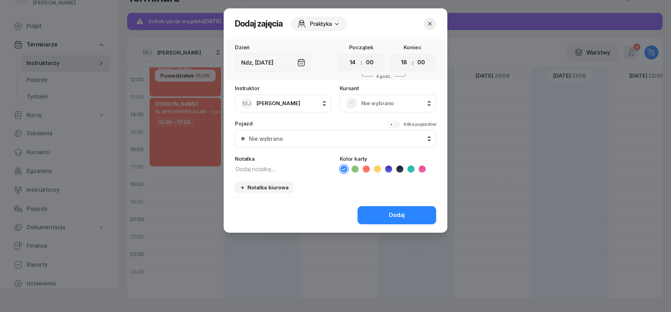
click at [371, 105] on span "Nie wybrano" at bounding box center [395, 103] width 68 height 9
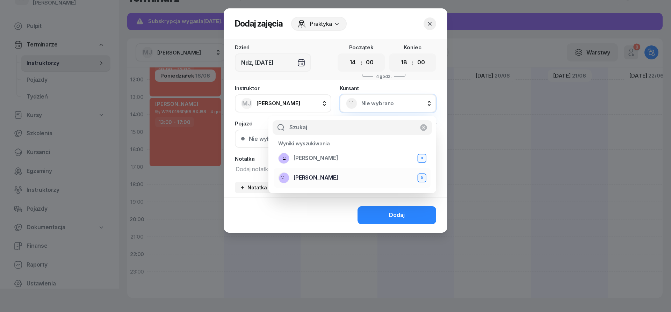
click at [333, 176] on span "[PERSON_NAME]" at bounding box center [315, 177] width 45 height 9
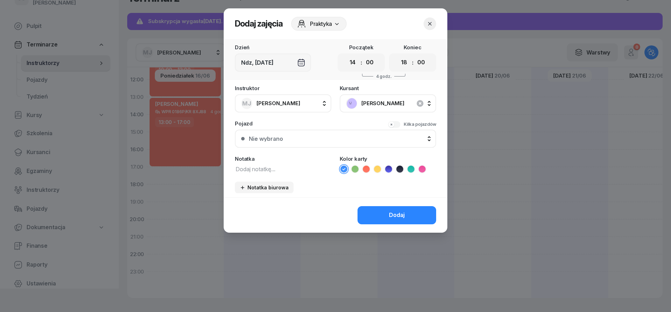
click at [307, 144] on button "Nie wybrano" at bounding box center [335, 139] width 201 height 18
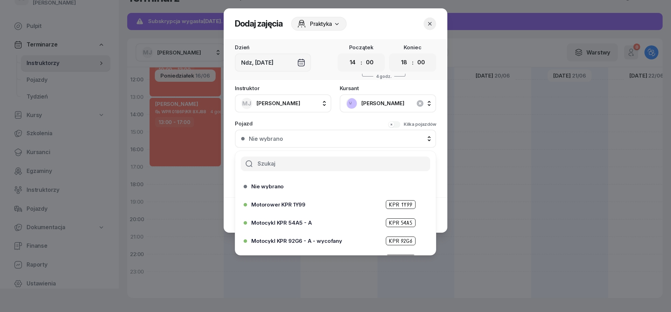
click at [298, 155] on div at bounding box center [335, 164] width 201 height 26
click at [304, 137] on div "Instruktor MJ [PERSON_NAME] AW [PERSON_NAME] AH [PERSON_NAME] BM [PERSON_NAME] …" at bounding box center [336, 142] width 224 height 112
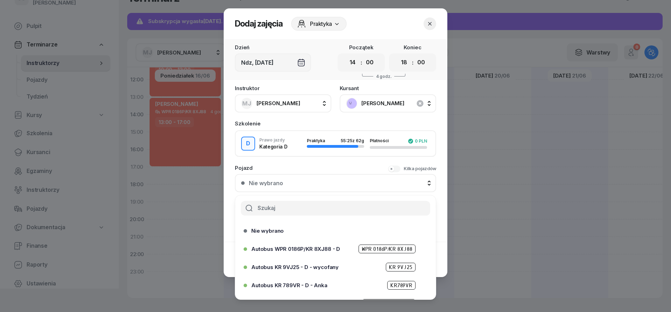
click at [297, 184] on div "Nie wybrano" at bounding box center [339, 183] width 181 height 6
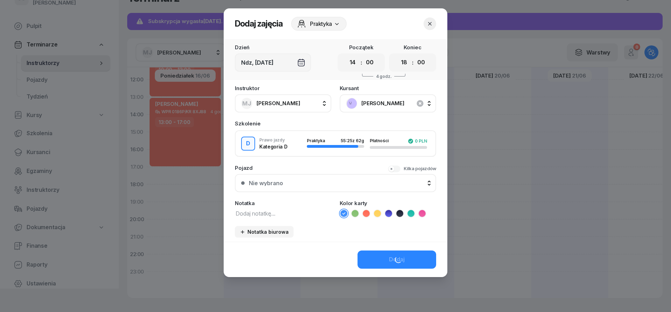
click at [295, 184] on div "Nie wybrano" at bounding box center [339, 183] width 181 height 6
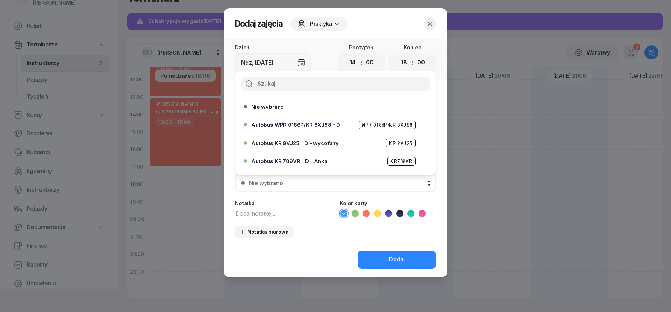
click at [434, 21] on button "button" at bounding box center [429, 23] width 13 height 13
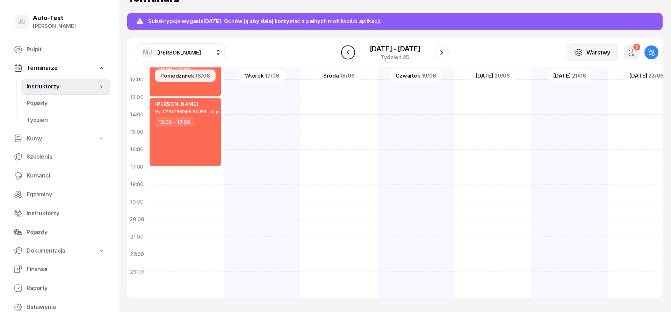
click at [345, 53] on icon "button" at bounding box center [348, 52] width 8 height 8
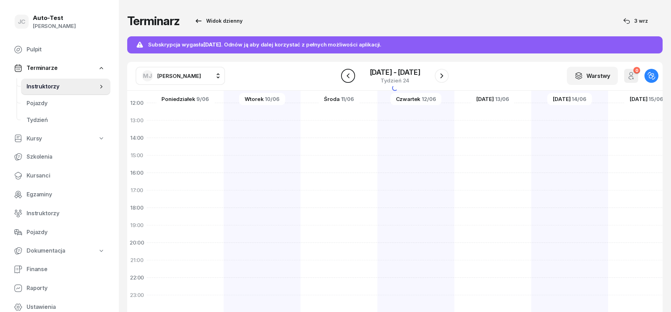
click at [350, 77] on icon "button" at bounding box center [348, 76] width 8 height 8
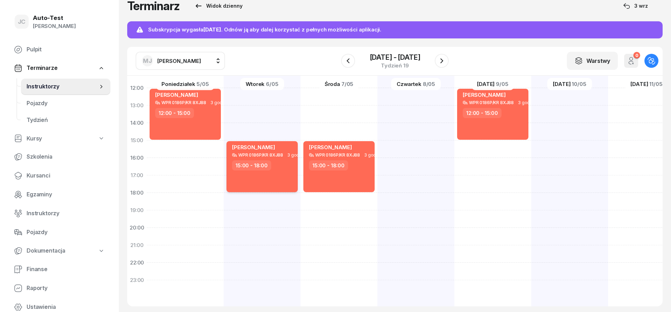
scroll to position [23, 0]
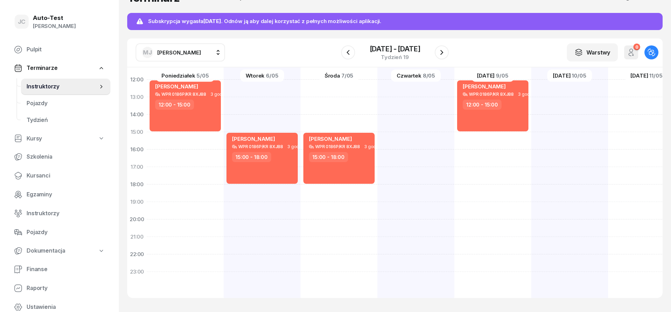
click at [272, 193] on div "[PERSON_NAME] WPR 0186P/KR 8XJ88 3 godz. 15:00 - 18:00" at bounding box center [262, 123] width 77 height 349
select select "18"
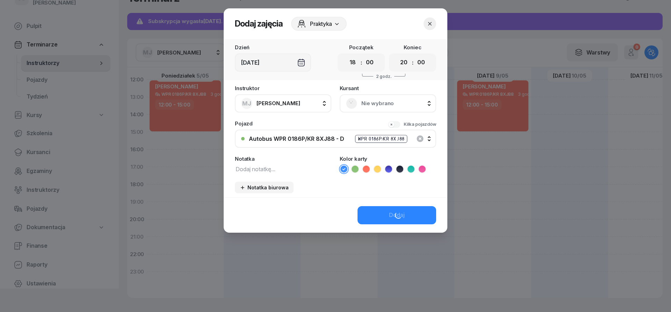
scroll to position [136, 0]
click at [397, 55] on select "00 01 02 03 04 05 06 07 08 09 10 11 12 13 14 15 16 17 18 19 20 21 22 23" at bounding box center [403, 62] width 13 height 15
select select "21"
click option "21" at bounding box center [0, 0] width 0 height 0
click at [362, 103] on span "Nie wybrano" at bounding box center [395, 103] width 68 height 9
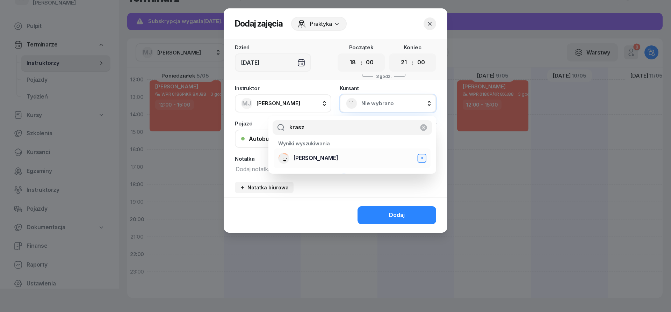
type input "krasz"
click at [318, 161] on span "[PERSON_NAME]" at bounding box center [315, 158] width 45 height 9
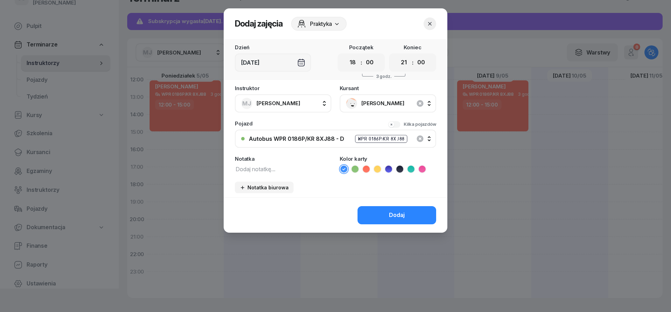
click at [311, 142] on div "Autobus WPR 0186P/KR 8XJ88 - D WPR 0186P/KR 8XJ88" at bounding box center [339, 139] width 181 height 9
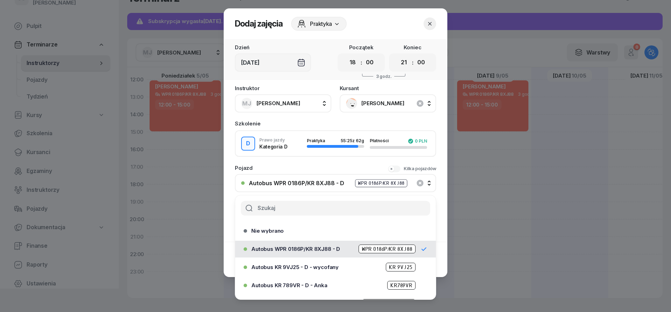
click at [310, 188] on button "Autobus WPR 0186P/KR 8XJ88 - D WPR 0186P/KR 8XJ88" at bounding box center [335, 183] width 201 height 18
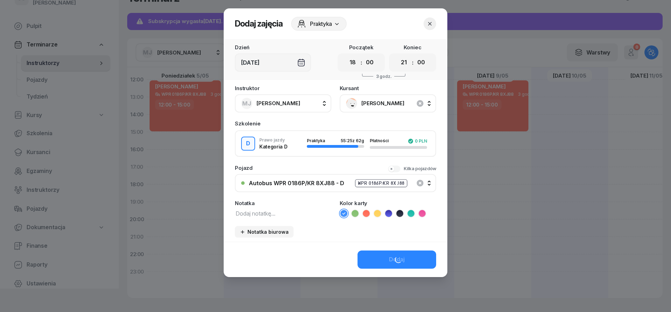
click at [312, 183] on div "Autobus WPR 0186P/KR 8XJ88 - D" at bounding box center [296, 183] width 95 height 6
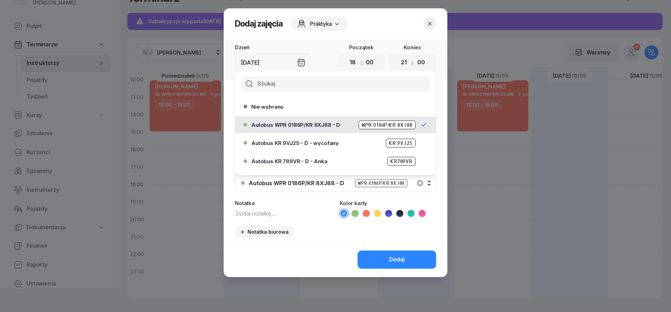
click at [312, 185] on div "Autobus WPR 0186P/KR 8XJ88 - D" at bounding box center [296, 183] width 95 height 6
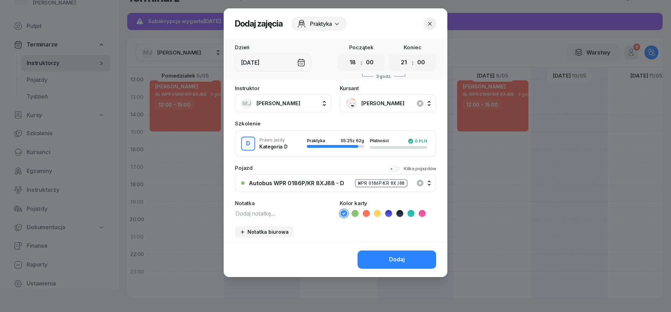
click at [433, 23] on icon "button" at bounding box center [429, 23] width 7 height 7
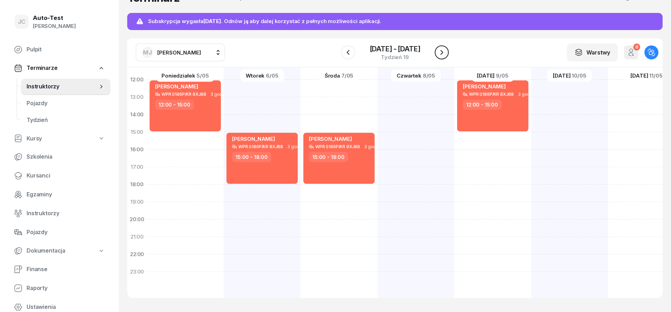
click at [440, 52] on icon "button" at bounding box center [441, 52] width 8 height 8
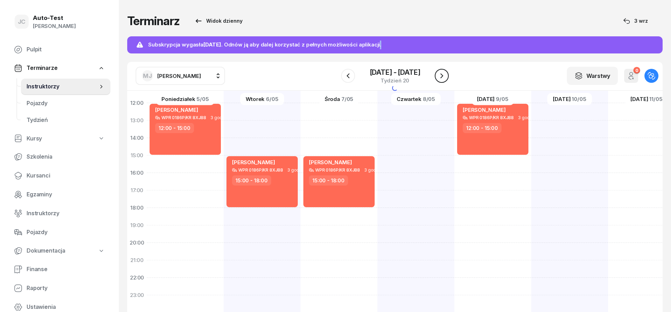
click at [440, 52] on div "Terminarz Widok dzienny [DATE] Subskrypcja wygasła [DATE] . Odnów ją aby dalej …" at bounding box center [394, 167] width 535 height 335
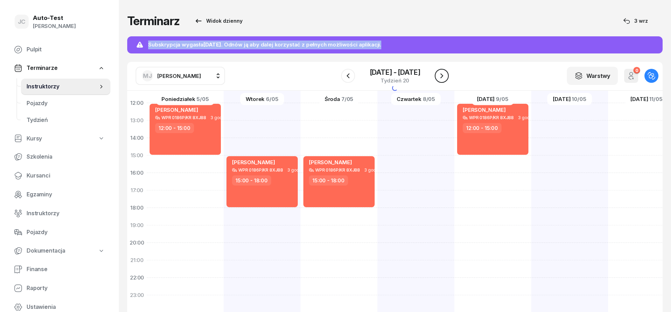
click at [440, 52] on div "Terminarz Widok dzienny [DATE] Subskrypcja wygasła [DATE] . Odnów ją aby dalej …" at bounding box center [394, 167] width 535 height 335
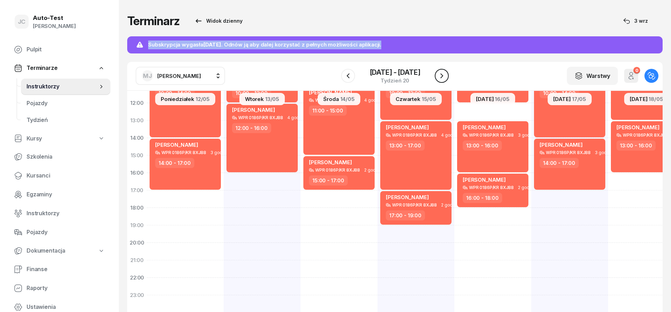
click at [444, 79] on icon "button" at bounding box center [441, 76] width 8 height 8
click at [443, 78] on icon "button" at bounding box center [441, 76] width 8 height 8
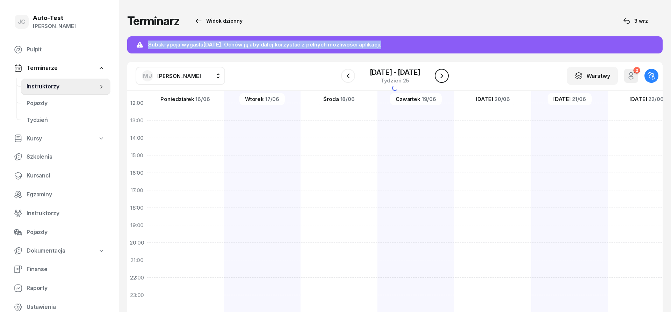
click at [443, 78] on icon "button" at bounding box center [441, 76] width 8 height 8
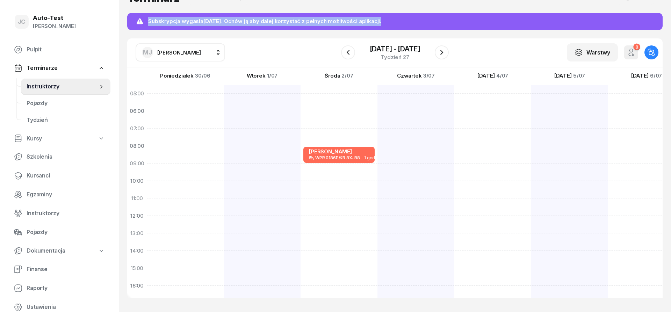
click at [172, 56] on span "[PERSON_NAME]" at bounding box center [179, 52] width 44 height 7
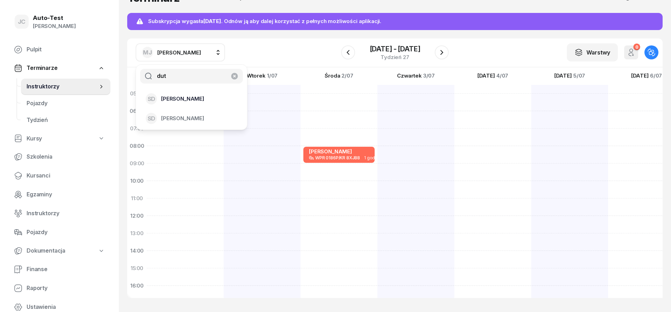
type input "dut"
click at [190, 102] on span "[PERSON_NAME]" at bounding box center [182, 98] width 43 height 9
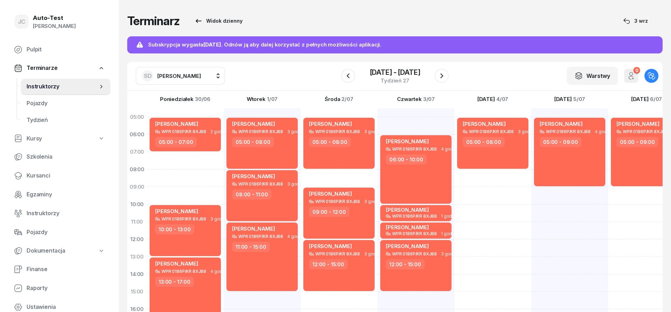
click at [167, 80] on span "[PERSON_NAME]" at bounding box center [179, 76] width 44 height 9
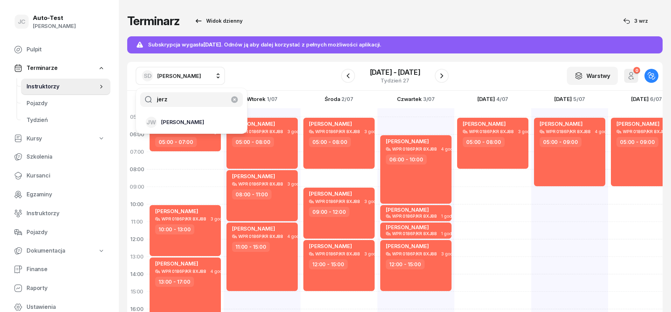
type input "jerz"
click at [187, 120] on span "[PERSON_NAME]" at bounding box center [182, 122] width 43 height 9
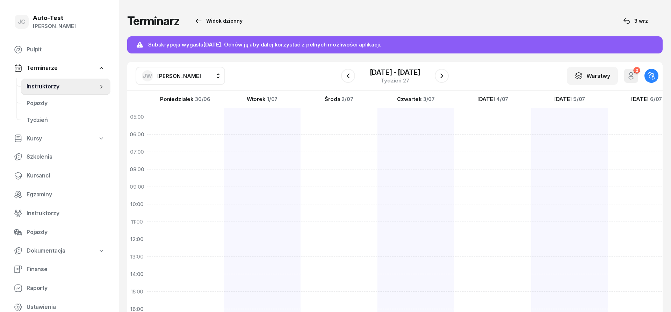
click at [172, 76] on span "[PERSON_NAME]" at bounding box center [179, 76] width 44 height 7
type input "kowa"
click at [181, 128] on div "[PERSON_NAME]" at bounding box center [187, 122] width 83 height 11
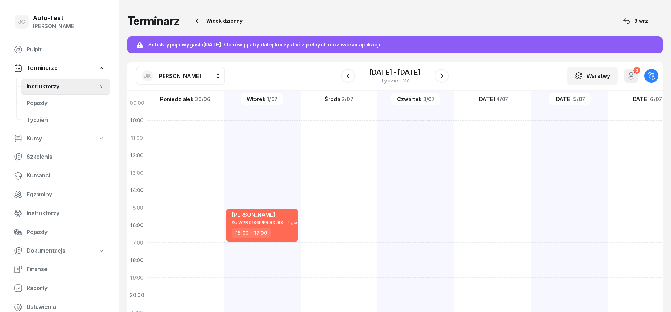
click at [178, 79] on span "[PERSON_NAME]" at bounding box center [179, 76] width 44 height 7
type input "jerz"
click at [198, 121] on span "[PERSON_NAME]" at bounding box center [182, 122] width 43 height 9
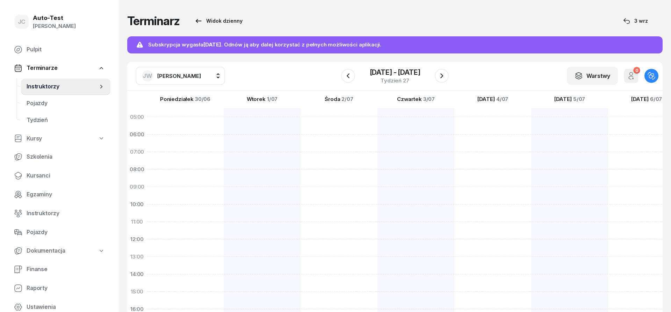
scroll to position [136, 0]
click at [156, 75] on div "[PERSON_NAME]" at bounding box center [171, 75] width 59 height 11
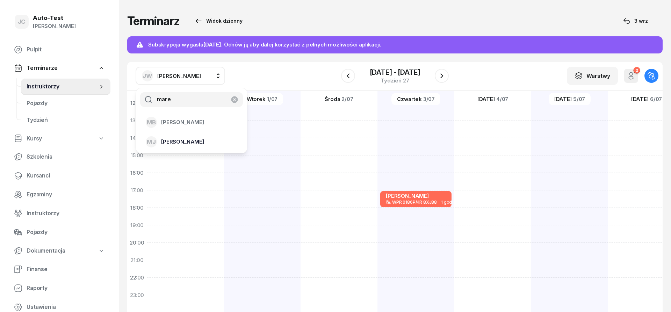
type input "mare"
click at [191, 144] on span "[PERSON_NAME]" at bounding box center [182, 141] width 43 height 9
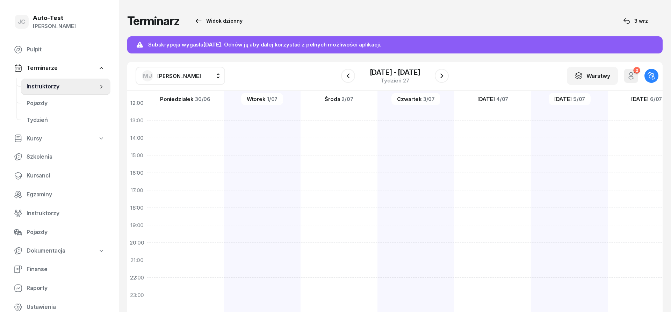
scroll to position [23, 0]
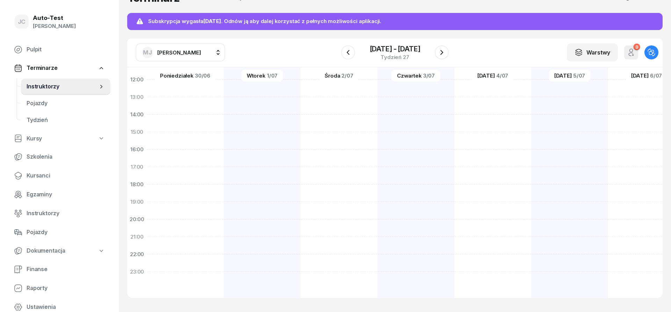
click at [267, 173] on div at bounding box center [262, 123] width 77 height 349
select select "17"
select select "19"
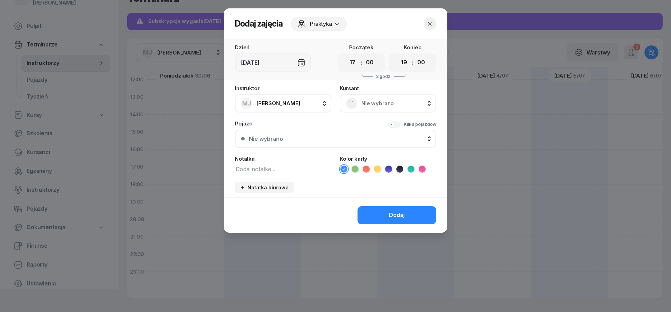
scroll to position [136, 0]
click at [427, 26] on icon "button" at bounding box center [429, 23] width 7 height 7
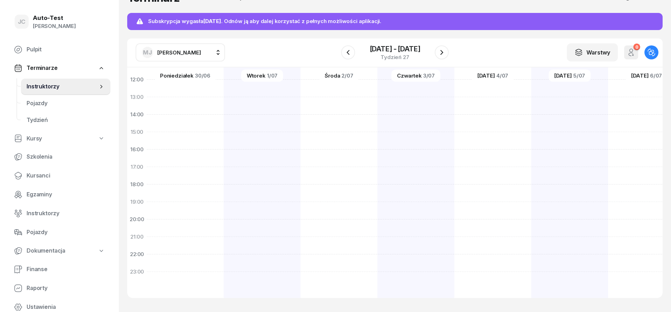
click at [266, 246] on div at bounding box center [262, 123] width 77 height 349
select select "21"
select select "23"
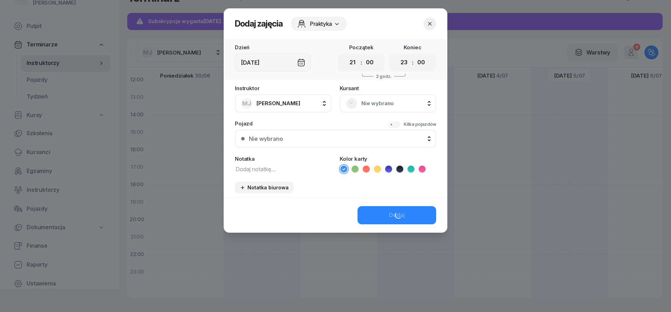
click at [385, 104] on span "Nie wybrano" at bounding box center [395, 103] width 68 height 9
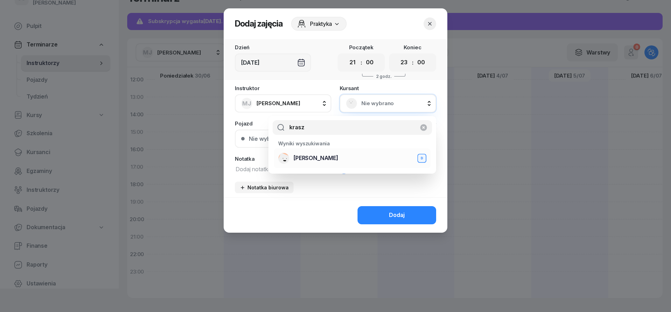
type input "krasz"
click at [321, 161] on span "[PERSON_NAME]" at bounding box center [315, 158] width 45 height 9
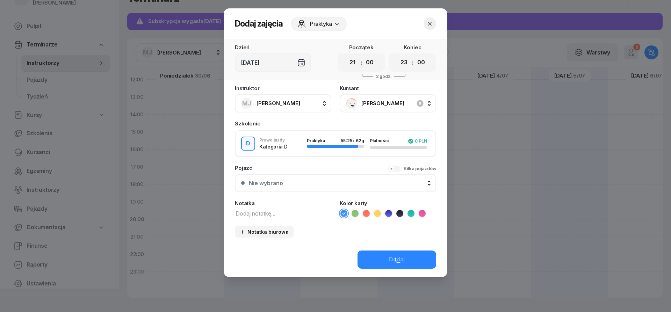
click at [319, 181] on div "Nie wybrano" at bounding box center [339, 183] width 181 height 6
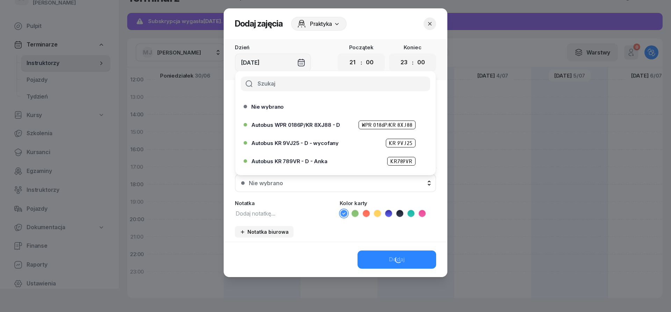
click at [432, 25] on icon "button" at bounding box center [429, 23] width 7 height 7
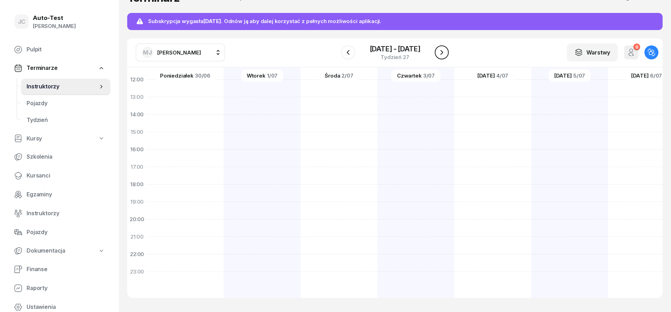
click at [442, 56] on icon "button" at bounding box center [441, 52] width 8 height 8
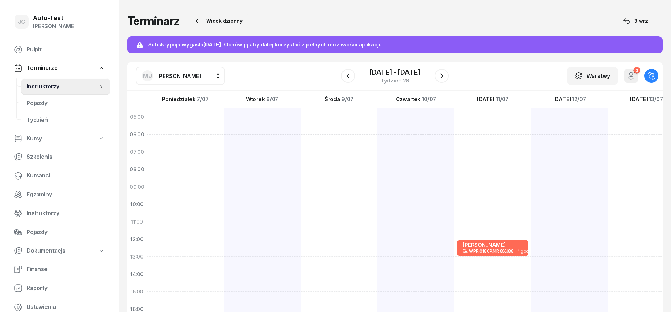
click at [416, 120] on div at bounding box center [415, 282] width 77 height 349
select select "05"
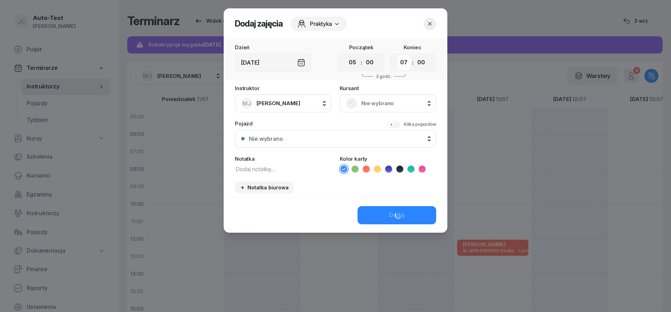
click at [397, 55] on select "00 01 02 03 04 05 06 07 08 09 10 11 12 13 14 15 16 17 18 19 20 21 22 23" at bounding box center [403, 62] width 13 height 15
select select "06"
click option "06" at bounding box center [0, 0] width 0 height 0
click at [379, 103] on span "Nie wybrano" at bounding box center [395, 103] width 68 height 9
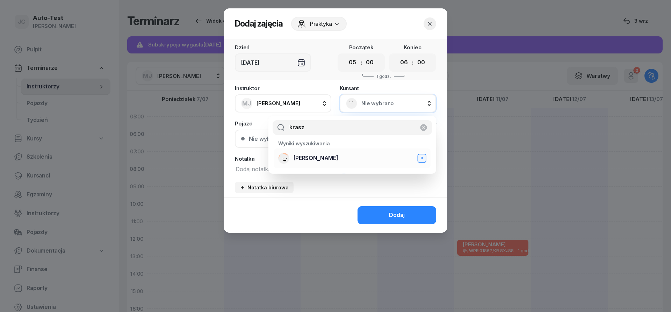
type input "krasz"
click at [330, 156] on span "[PERSON_NAME]" at bounding box center [315, 158] width 45 height 9
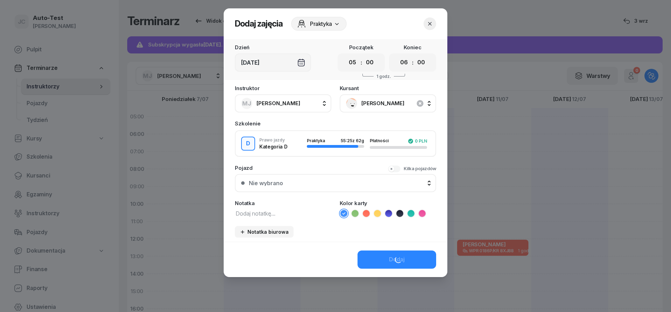
click at [315, 186] on button "Nie wybrano" at bounding box center [335, 183] width 201 height 18
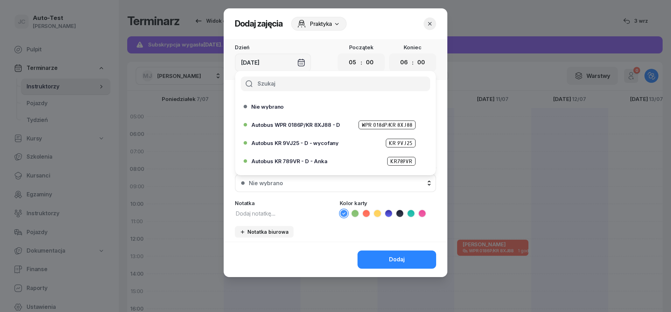
click at [430, 25] on icon "button" at bounding box center [429, 23] width 7 height 7
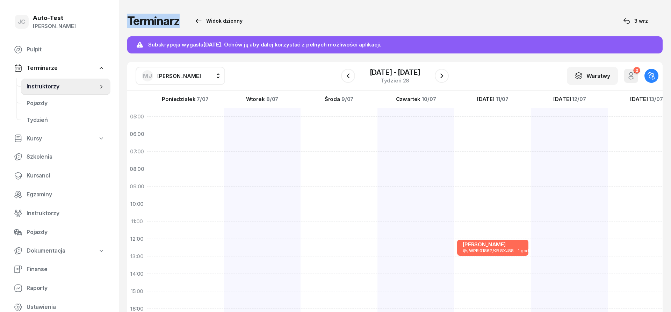
drag, startPoint x: 265, startPoint y: 21, endPoint x: 122, endPoint y: 20, distance: 142.9
click at [122, 20] on div "Terminarz Widok dzienny [DATE] Subskrypcja wygasła [DATE] . Odnów ją aby dalej …" at bounding box center [395, 167] width 552 height 335
click at [125, 18] on div "Terminarz Widok dzienny [DATE] Subskrypcja wygasła [DATE] . Odnów ją aby dalej …" at bounding box center [395, 167] width 552 height 335
drag, startPoint x: 127, startPoint y: 18, endPoint x: 281, endPoint y: 20, distance: 153.8
click at [258, 20] on div "Terminarz Widok dzienny [DATE]" at bounding box center [394, 21] width 535 height 14
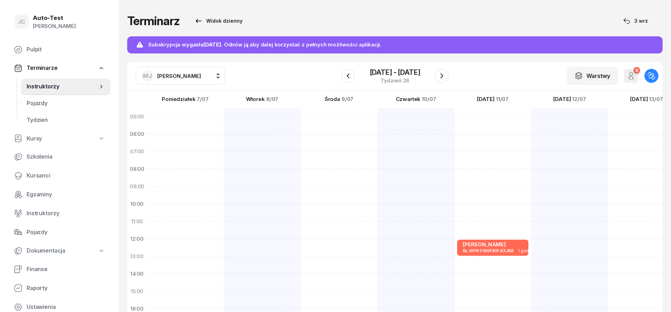
click at [286, 19] on div "Terminarz Widok dzienny [DATE]" at bounding box center [394, 21] width 535 height 14
drag, startPoint x: 326, startPoint y: 18, endPoint x: 129, endPoint y: 19, distance: 197.1
click at [129, 19] on div "Terminarz Widok dzienny [DATE]" at bounding box center [394, 21] width 535 height 14
click at [128, 19] on h1 "Terminarz" at bounding box center [153, 21] width 52 height 13
drag, startPoint x: 128, startPoint y: 19, endPoint x: 280, endPoint y: 17, distance: 152.3
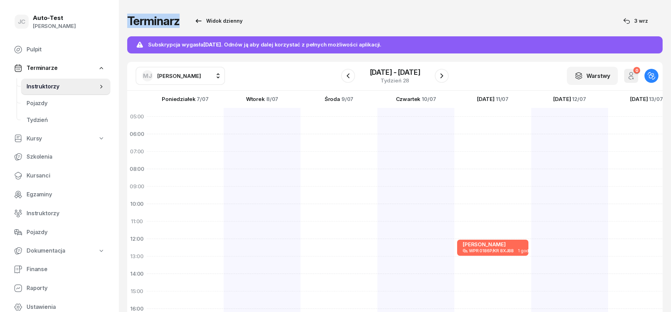
click at [277, 17] on div "Terminarz Widok dzienny [DATE]" at bounding box center [394, 21] width 535 height 14
click at [350, 17] on div "Terminarz Widok dzienny [DATE]" at bounding box center [394, 21] width 535 height 14
drag, startPoint x: 286, startPoint y: 17, endPoint x: 128, endPoint y: 23, distance: 158.4
click at [128, 23] on div "Terminarz Widok dzienny [DATE]" at bounding box center [394, 21] width 535 height 14
click at [128, 23] on h1 "Terminarz" at bounding box center [153, 21] width 52 height 13
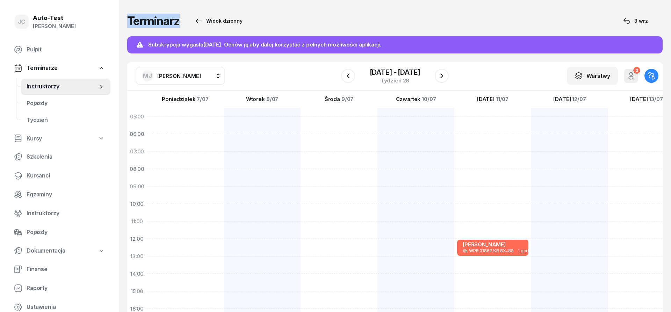
drag, startPoint x: 130, startPoint y: 22, endPoint x: 314, endPoint y: 16, distance: 184.6
click at [297, 19] on div "Terminarz Widok dzienny [DATE]" at bounding box center [394, 21] width 535 height 14
click at [315, 16] on div "Terminarz Widok dzienny [DATE]" at bounding box center [394, 21] width 535 height 14
